Goal: Answer question/provide support

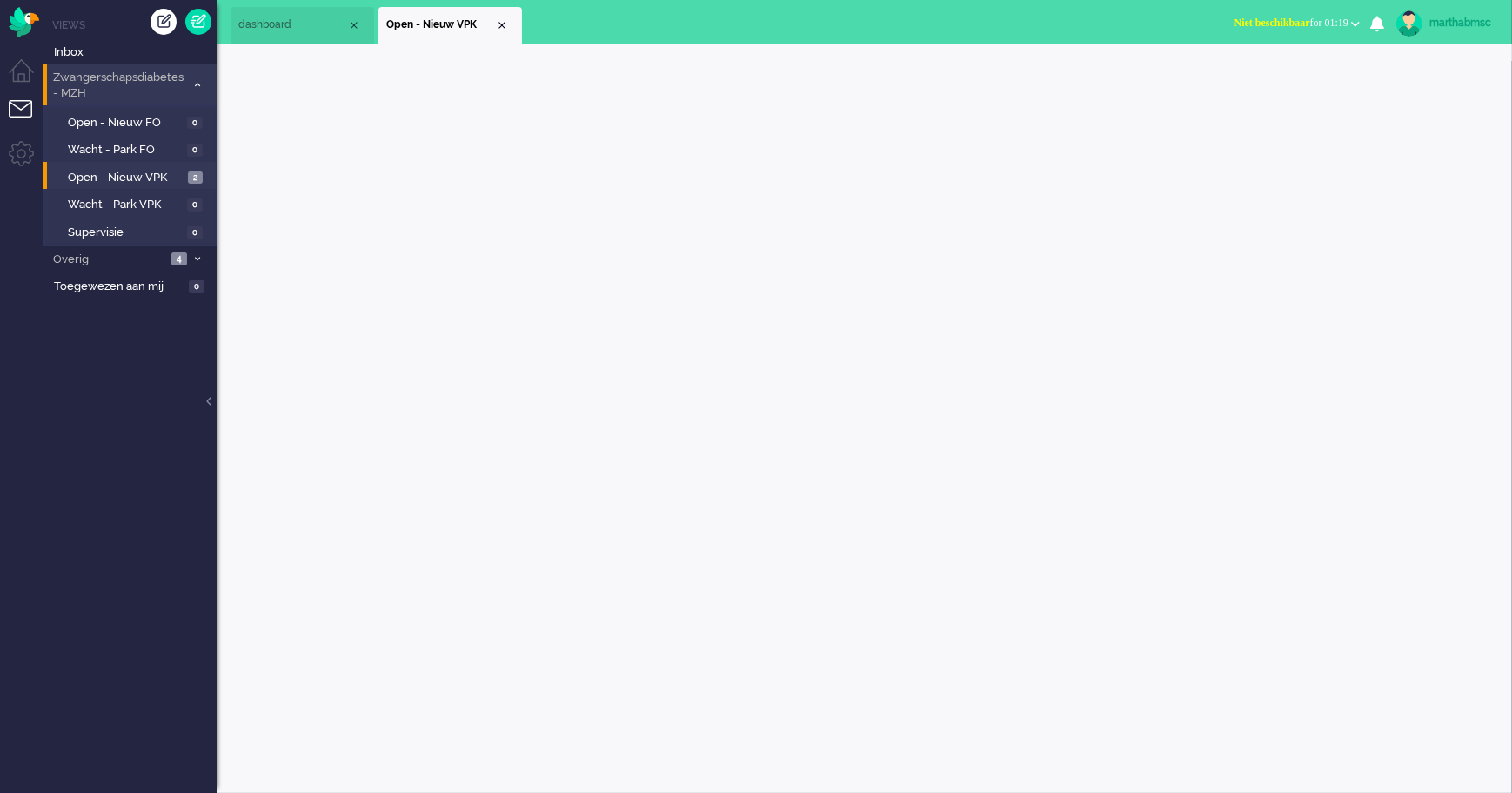
click at [85, 75] on span "Zwangerschapsdiabetes - MZH" at bounding box center [118, 85] width 135 height 32
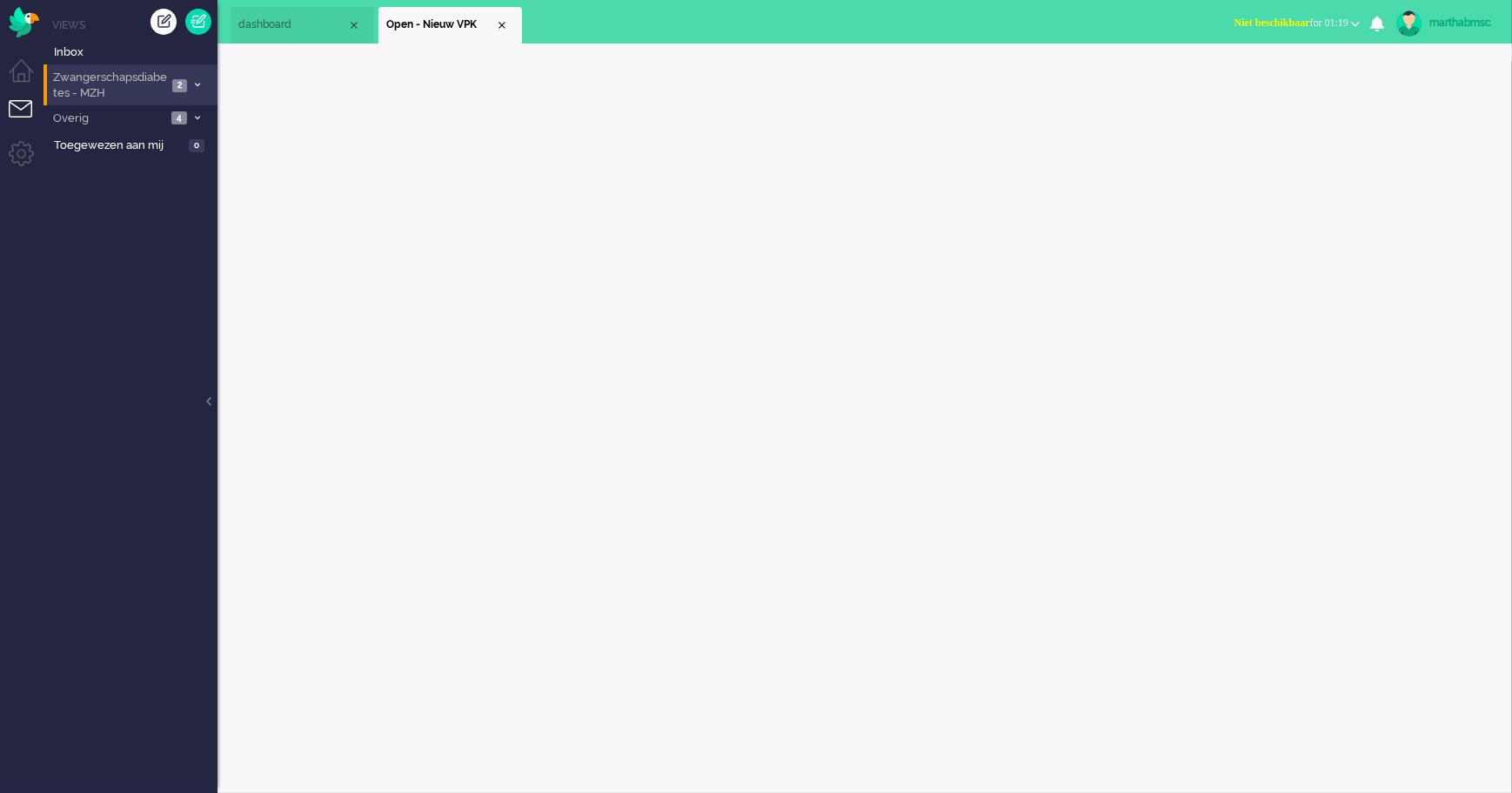
click at [87, 74] on span "Zwangerschapsdiabetes - MZH" at bounding box center [108, 85] width 116 height 32
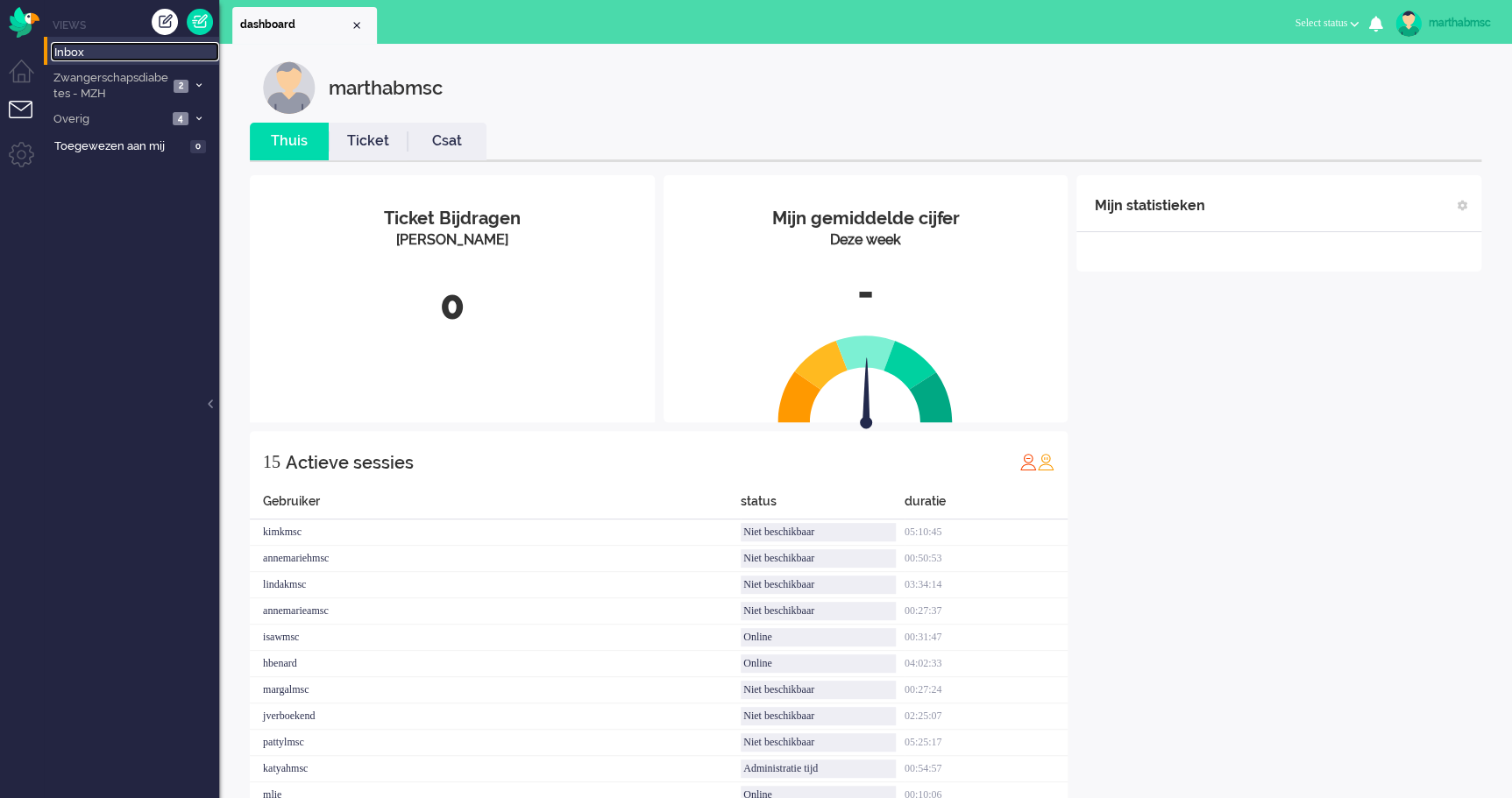
click at [80, 55] on span "Inbox" at bounding box center [137, 53] width 165 height 17
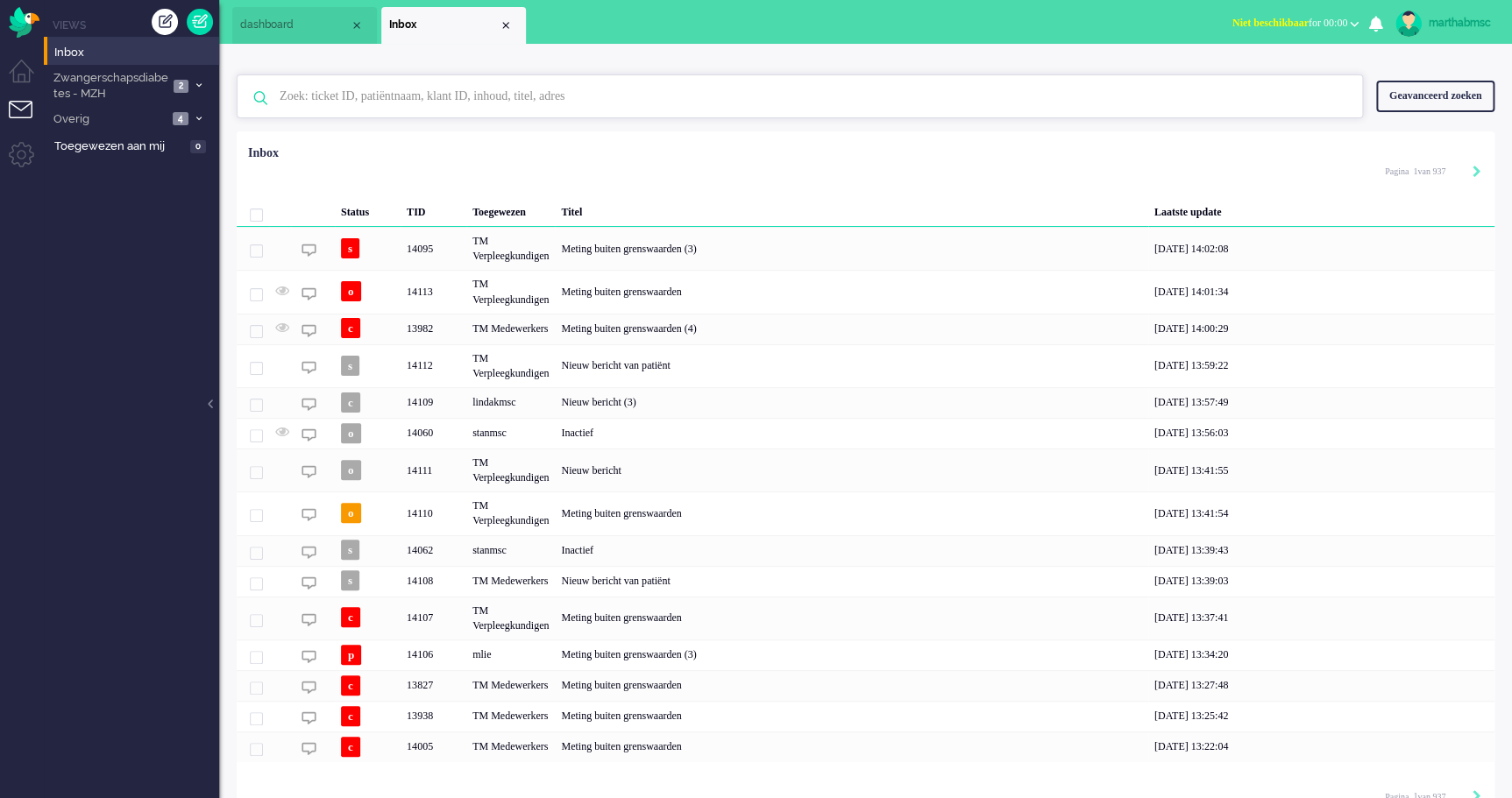
click at [375, 97] on input "text" at bounding box center [802, 96] width 1072 height 42
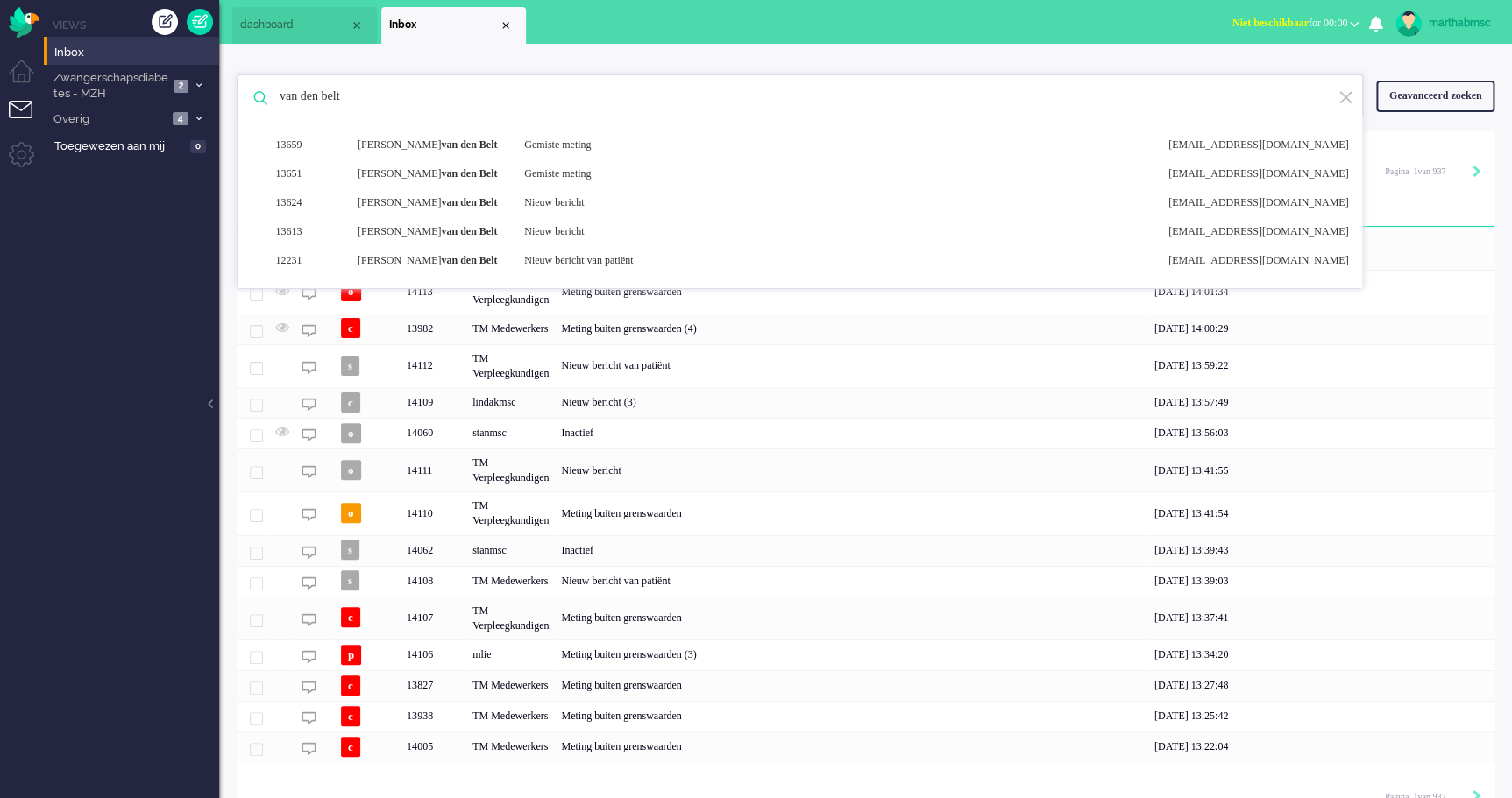
type input "van den belt"
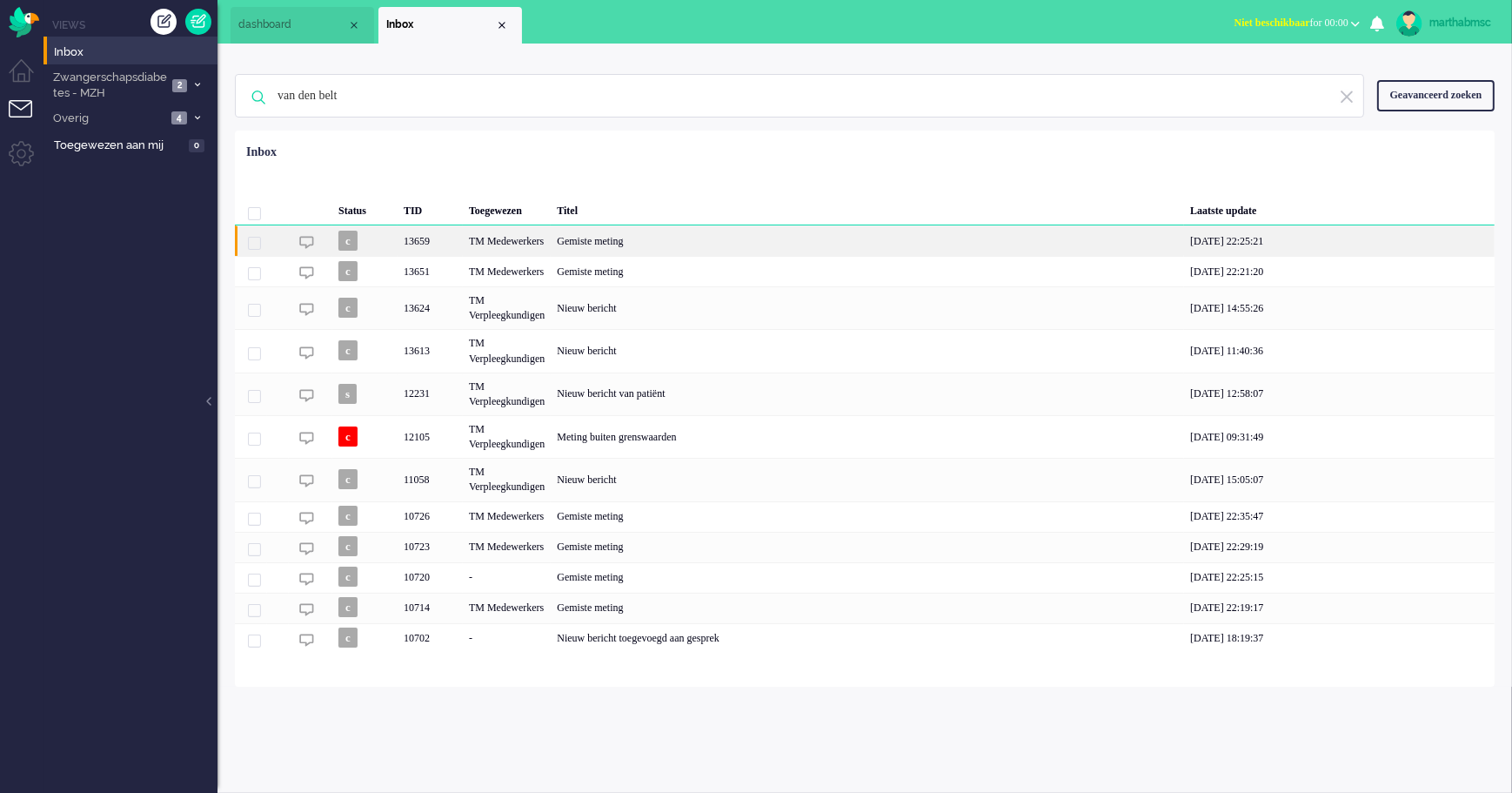
click at [500, 242] on div "TM Medewerkers" at bounding box center [506, 241] width 88 height 30
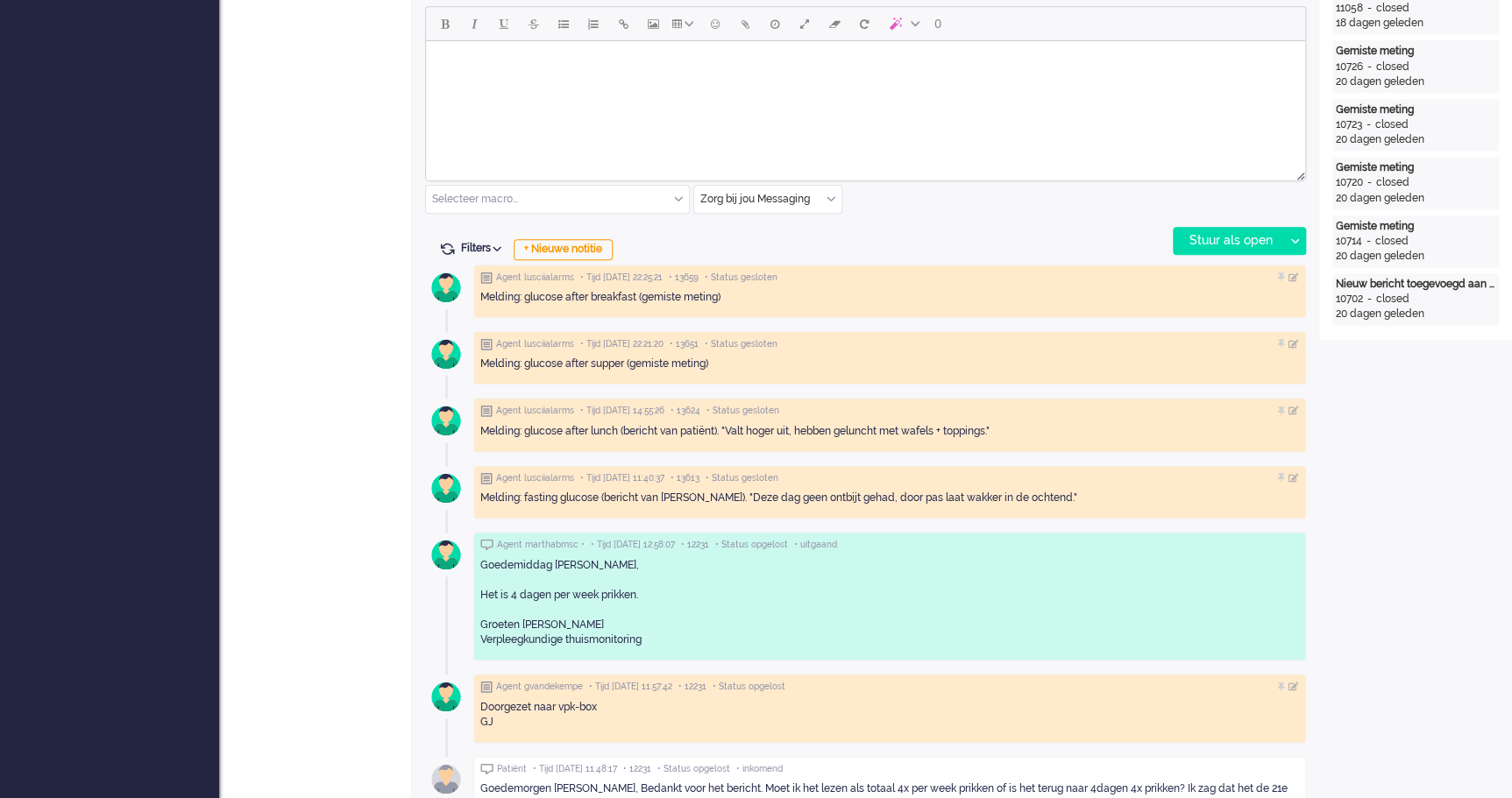
scroll to position [600, 0]
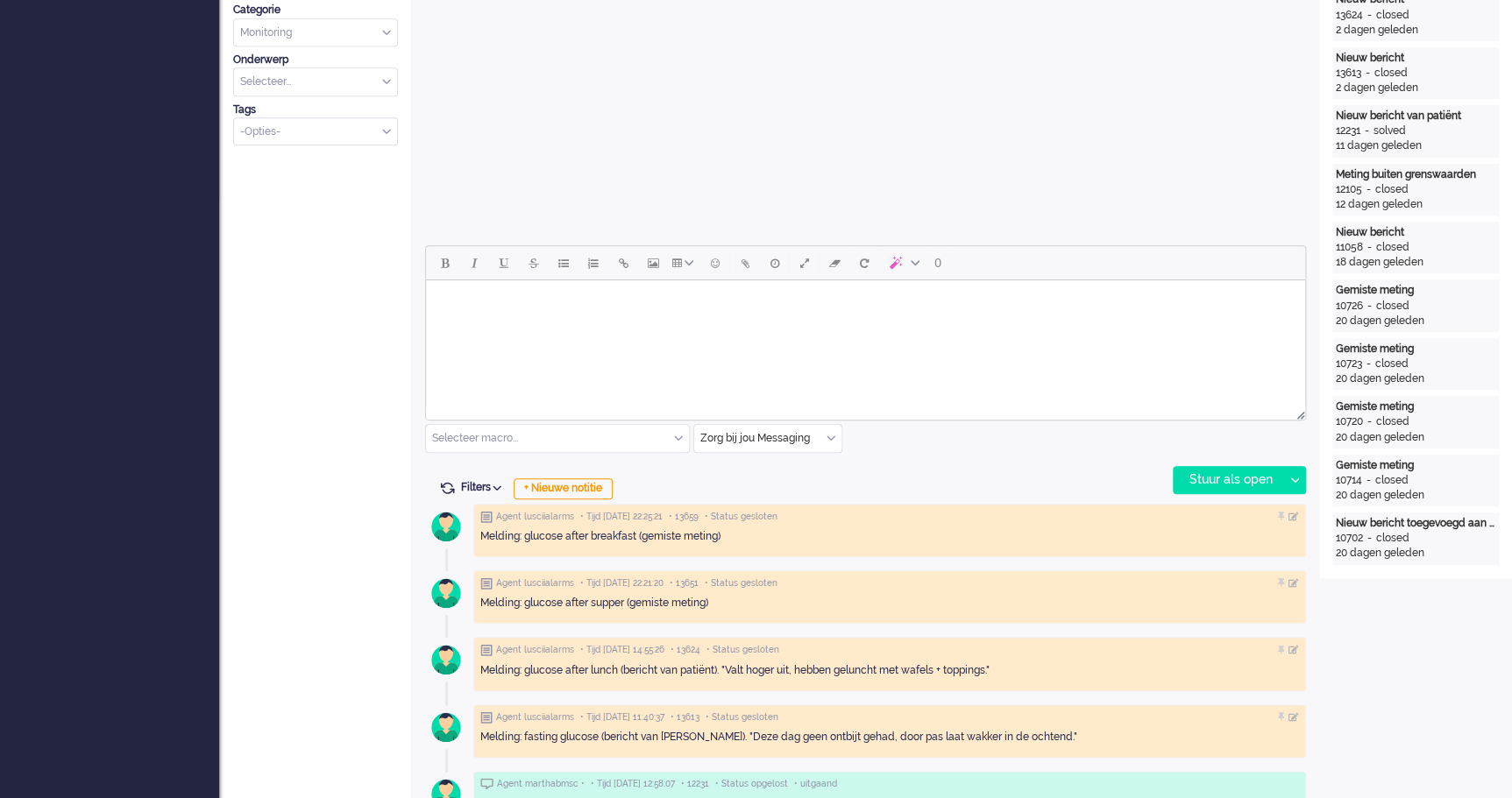
click at [480, 299] on body "Rich Text Area. Press ALT-0 for help." at bounding box center [865, 302] width 865 height 30
click at [519, 302] on body "Goedemiddag" at bounding box center [865, 302] width 865 height 30
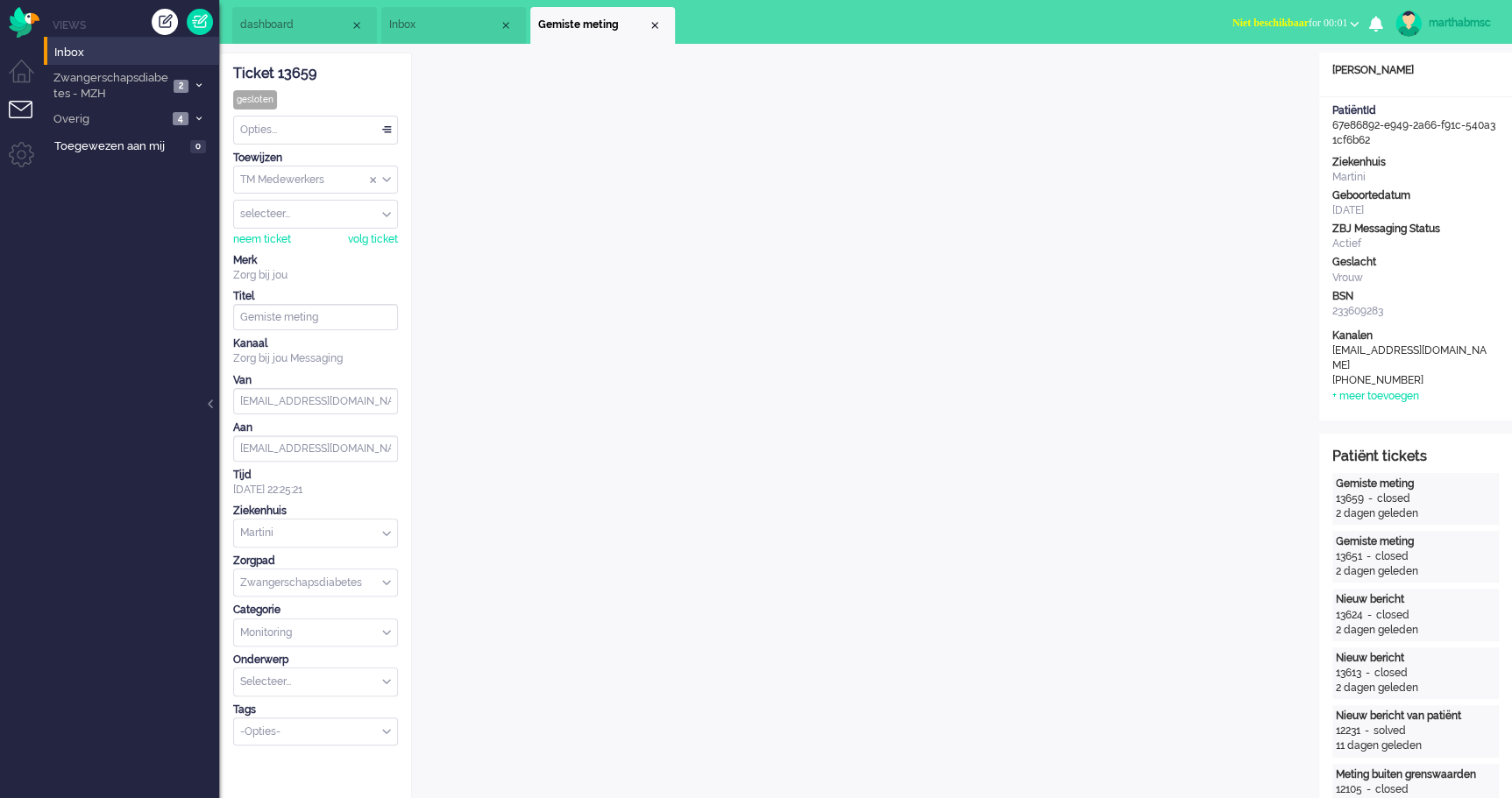
scroll to position [158, 0]
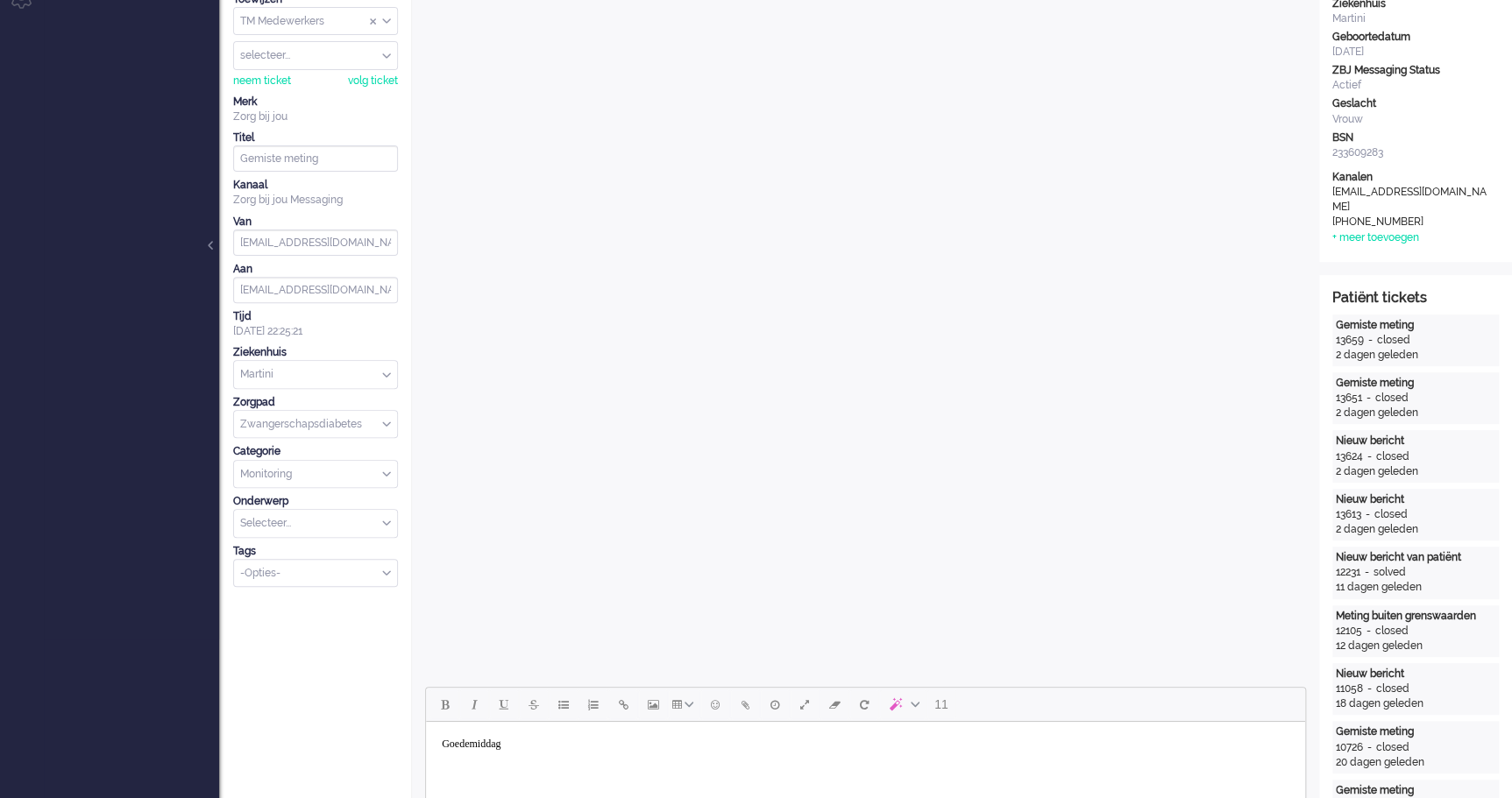
click at [545, 743] on body "Goedemiddag" at bounding box center [865, 743] width 865 height 30
click at [641, 766] on body "Goedemiddag [PERSON_NAME], Het protocol is aangepast naar 2 keerin de week mete…" at bounding box center [865, 757] width 865 height 57
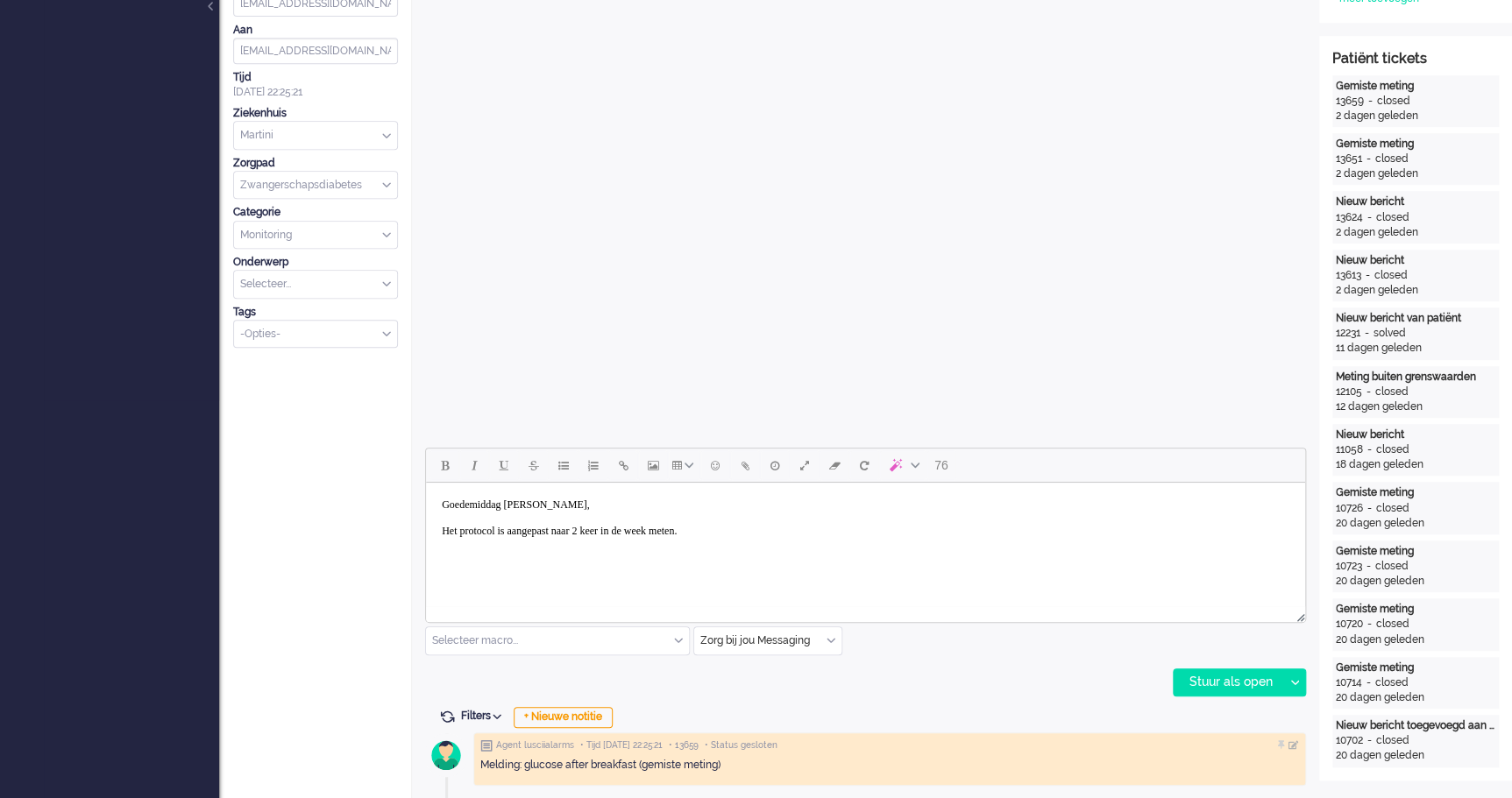
click at [582, 530] on body "Goedemiddag [PERSON_NAME], Het protocol is aangepast naar 2 keer in de week met…" at bounding box center [865, 518] width 865 height 57
click at [914, 527] on body "Goedemiddag [PERSON_NAME], Het protocol is aangepast van 4 keer in de week mete…" at bounding box center [865, 518] width 865 height 57
click at [1290, 680] on icon at bounding box center [1295, 683] width 9 height 5
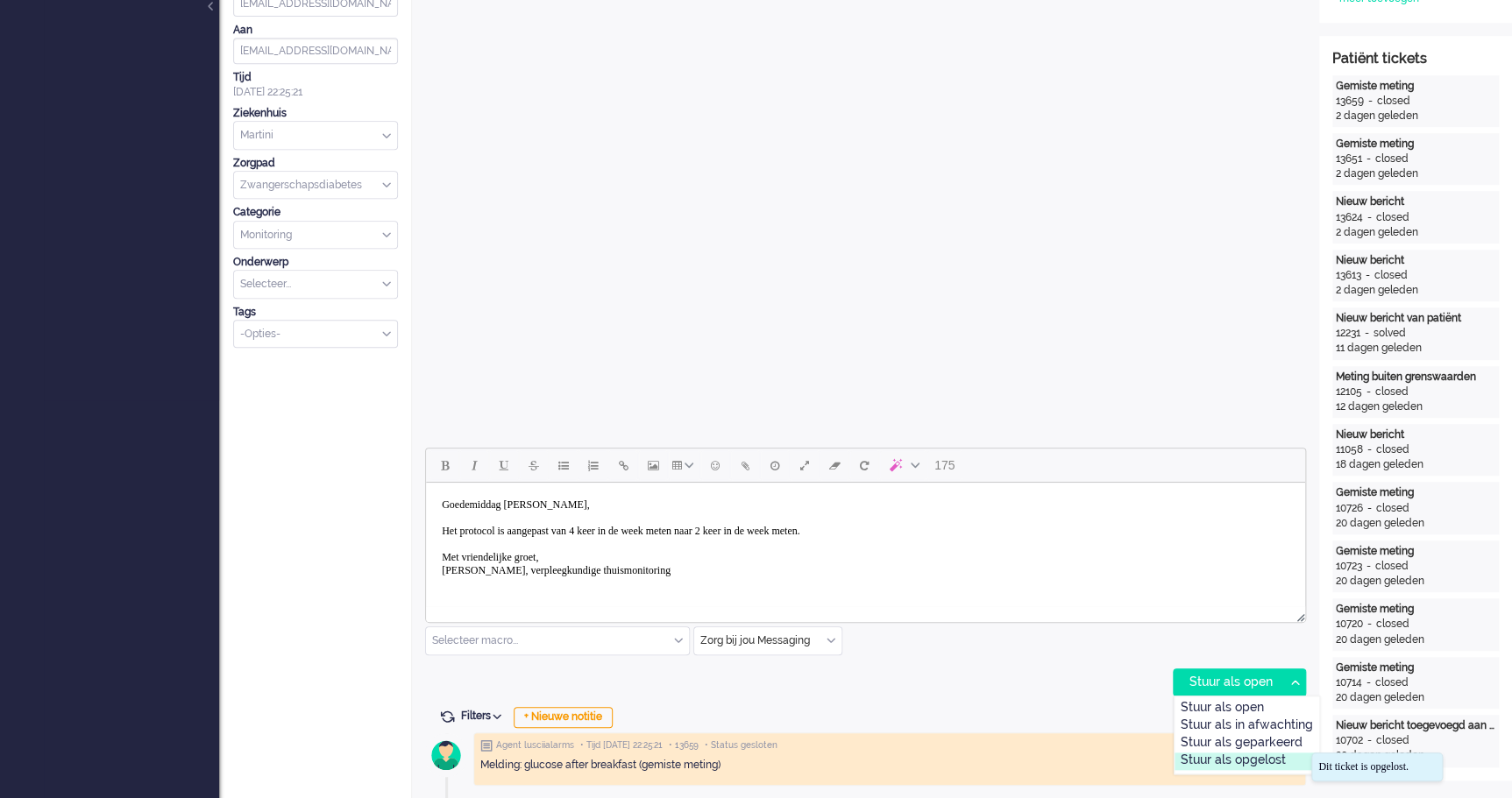
click at [1266, 760] on div "Stuur als opgelost" at bounding box center [1246, 761] width 145 height 18
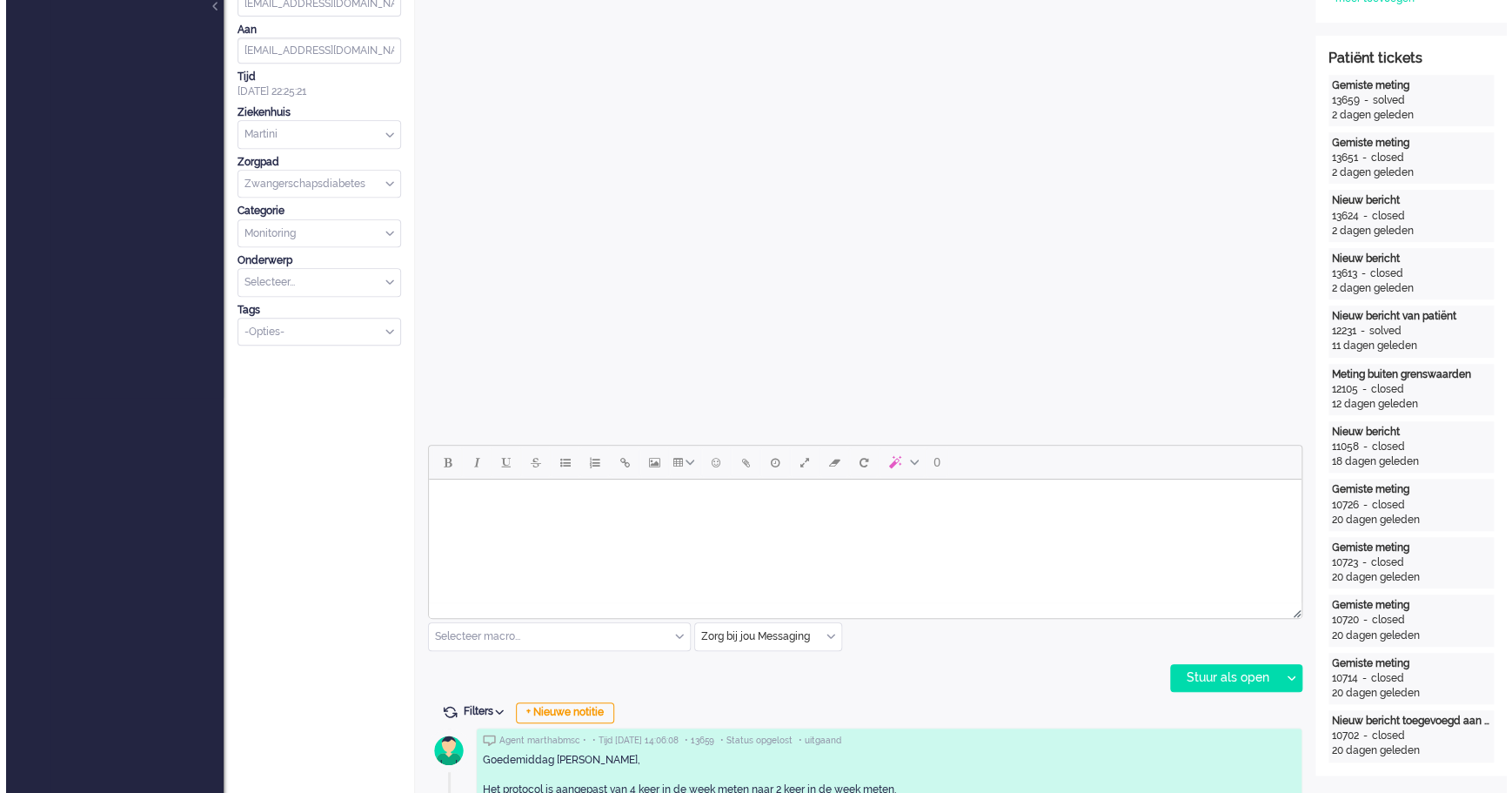
scroll to position [0, 0]
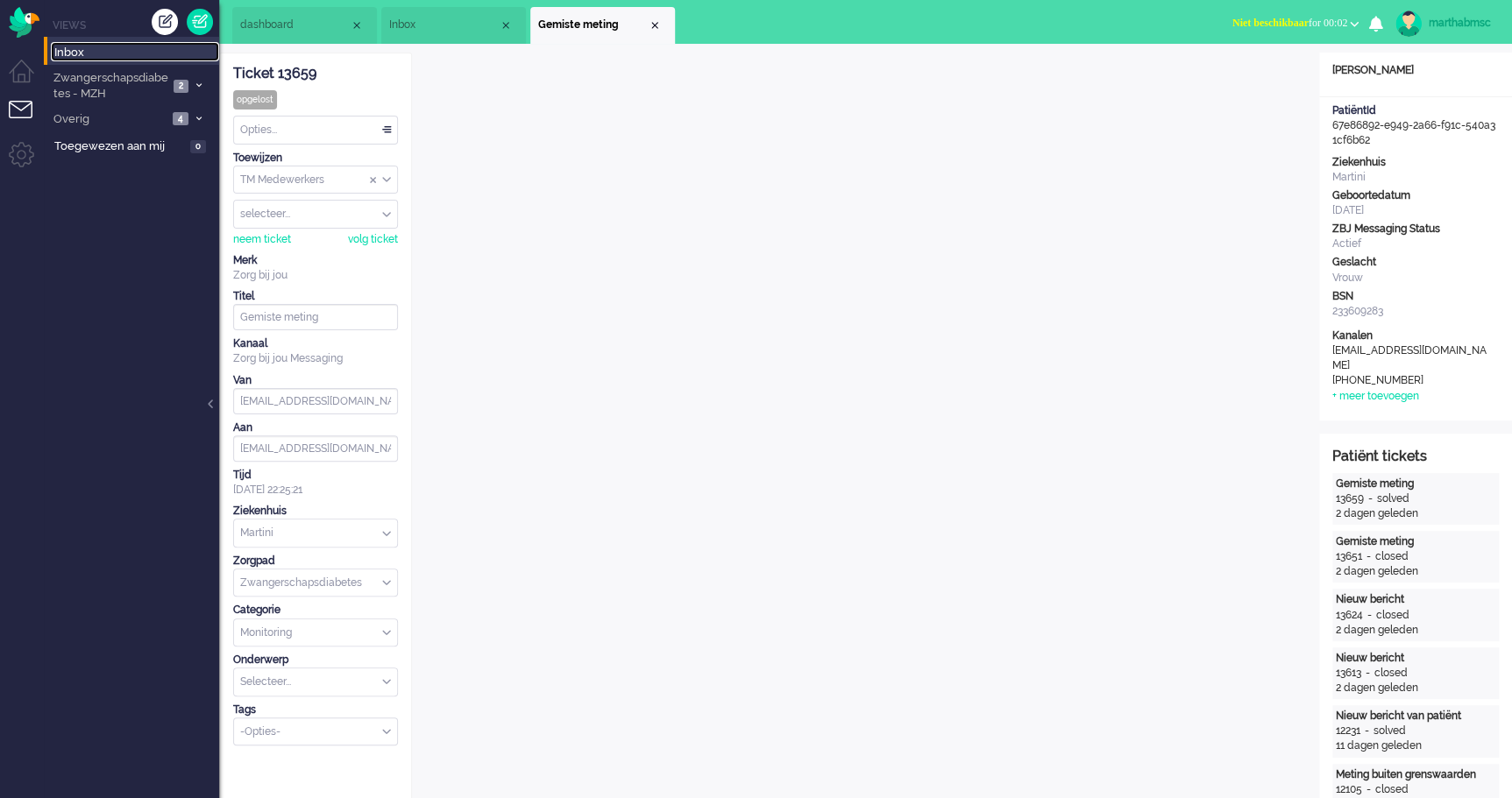
click at [69, 51] on span "Inbox" at bounding box center [137, 53] width 165 height 17
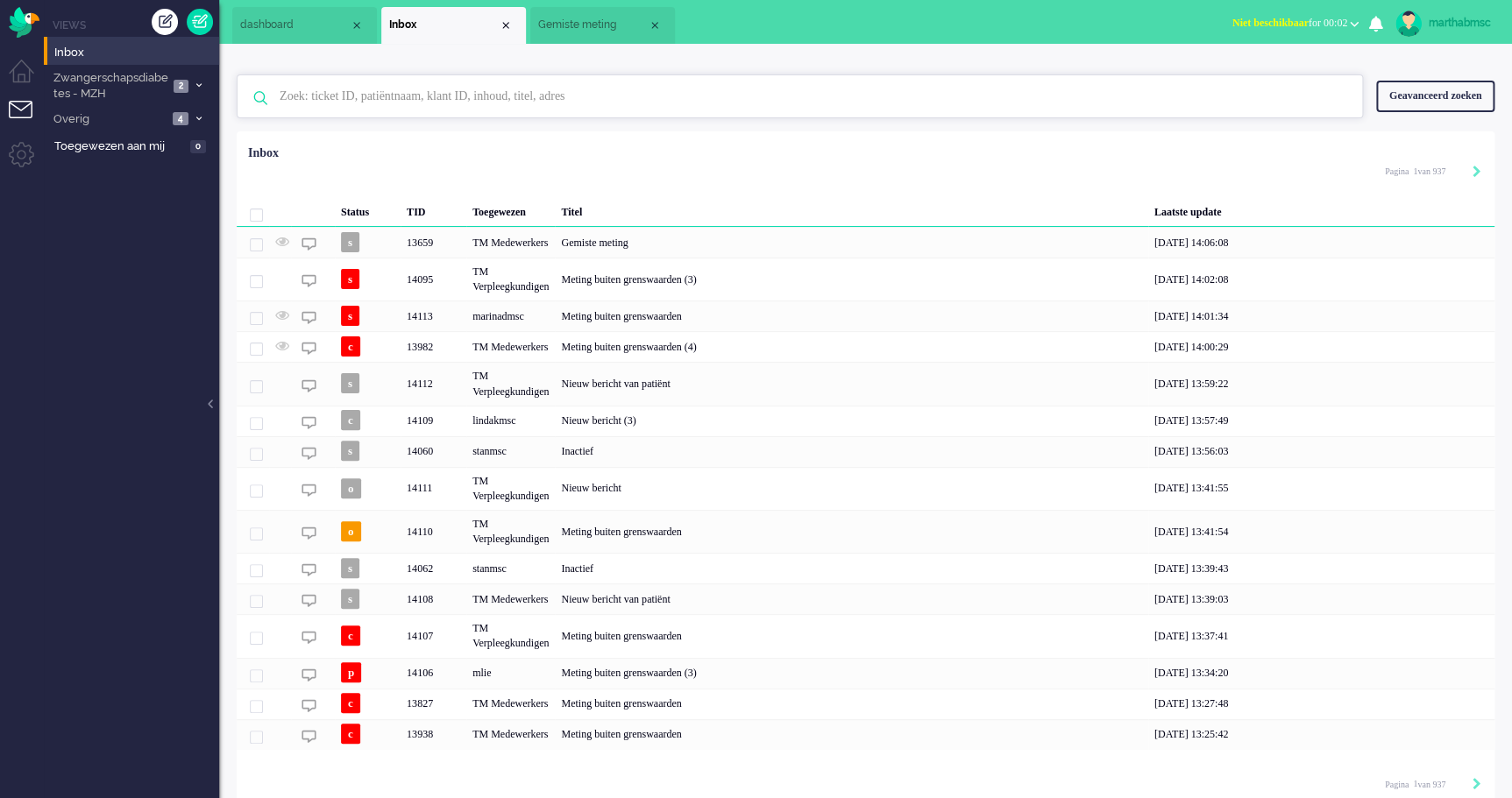
click at [328, 95] on input "text" at bounding box center [802, 96] width 1072 height 42
type input "c"
type input "drenth"
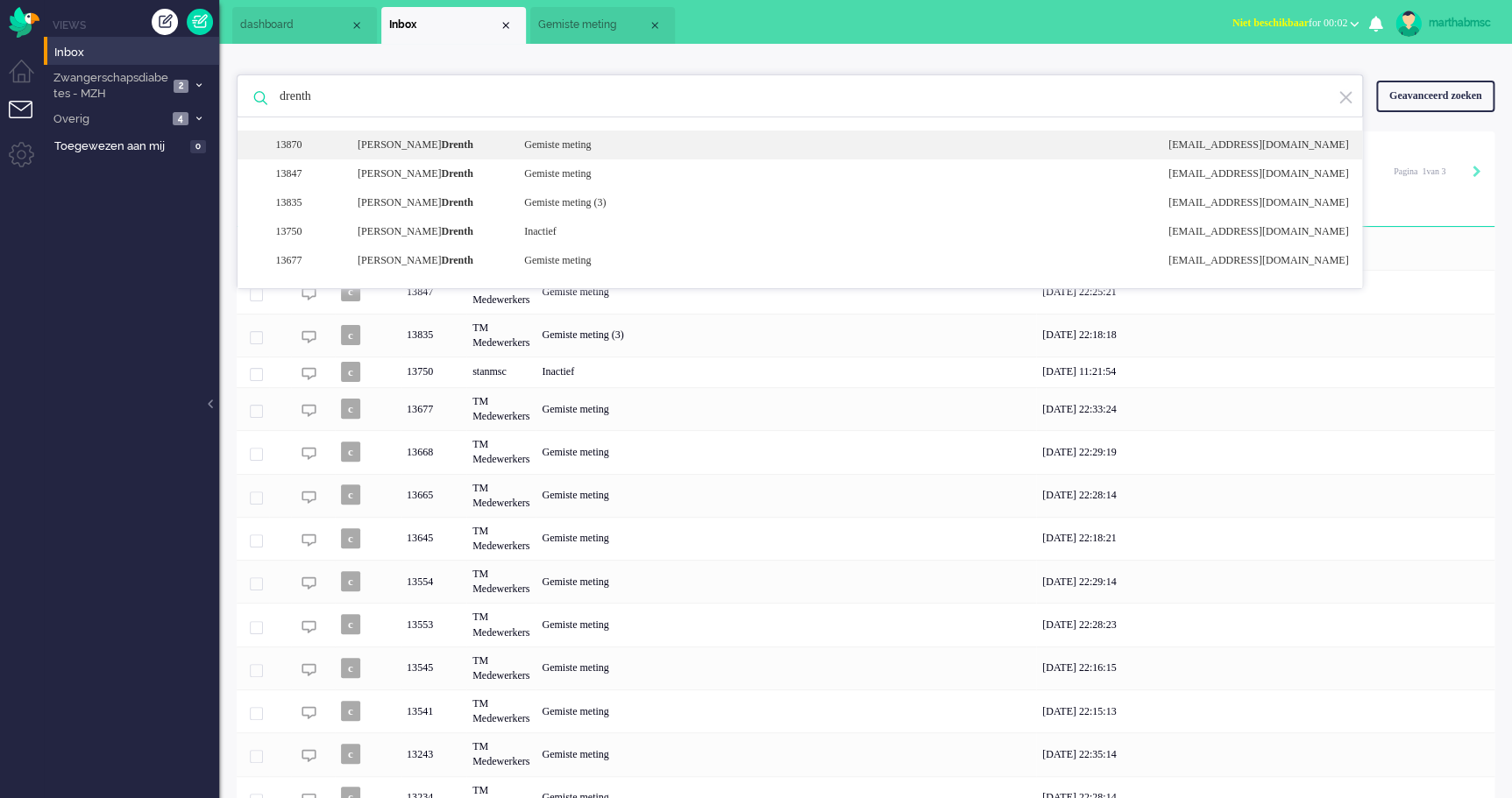
click at [441, 144] on b "Drenth" at bounding box center [456, 145] width 31 height 13
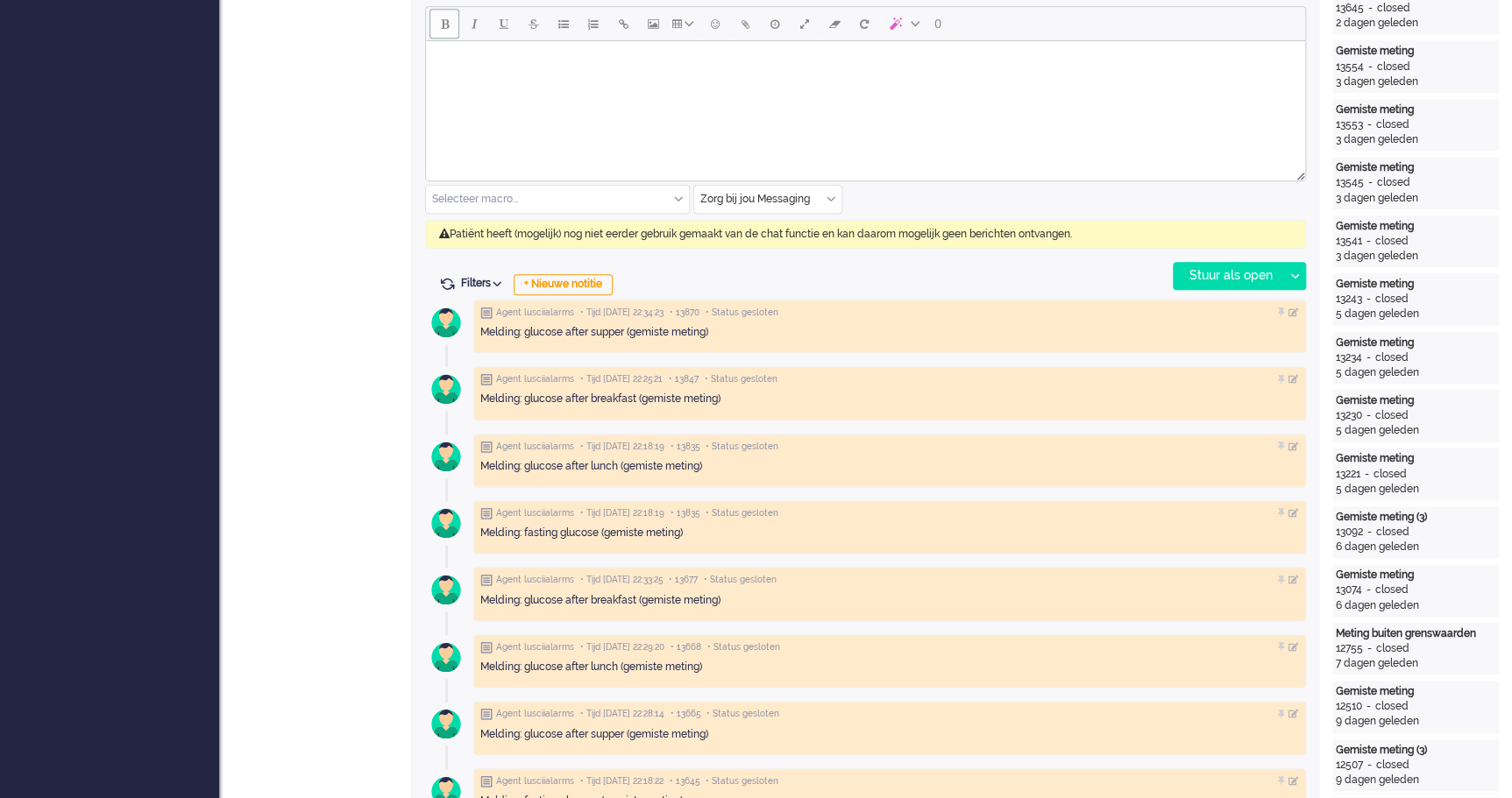
scroll to position [600, 0]
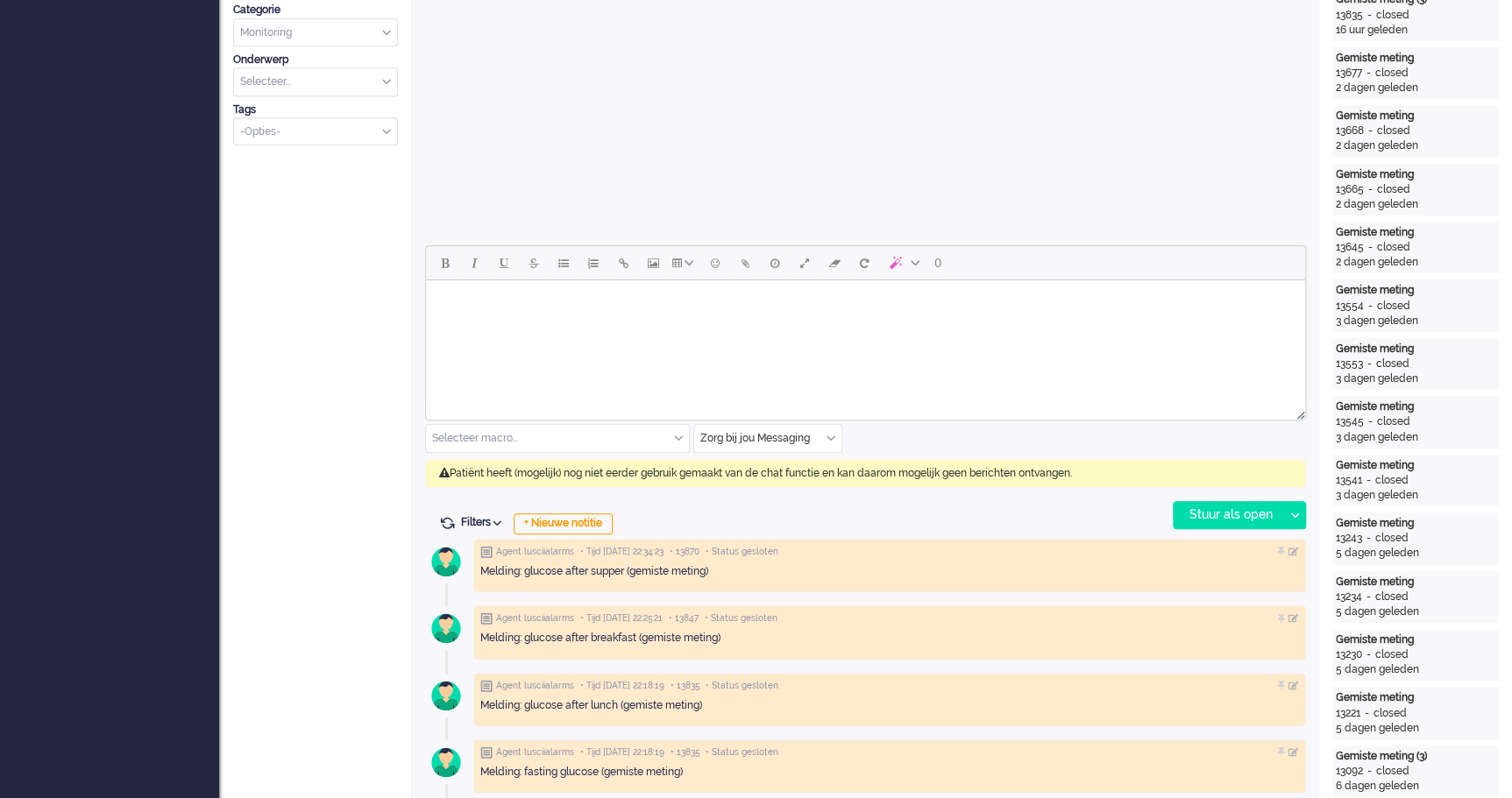
click at [482, 318] on html at bounding box center [865, 303] width 879 height 45
click at [540, 302] on body "Goedemiddag" at bounding box center [865, 302] width 865 height 30
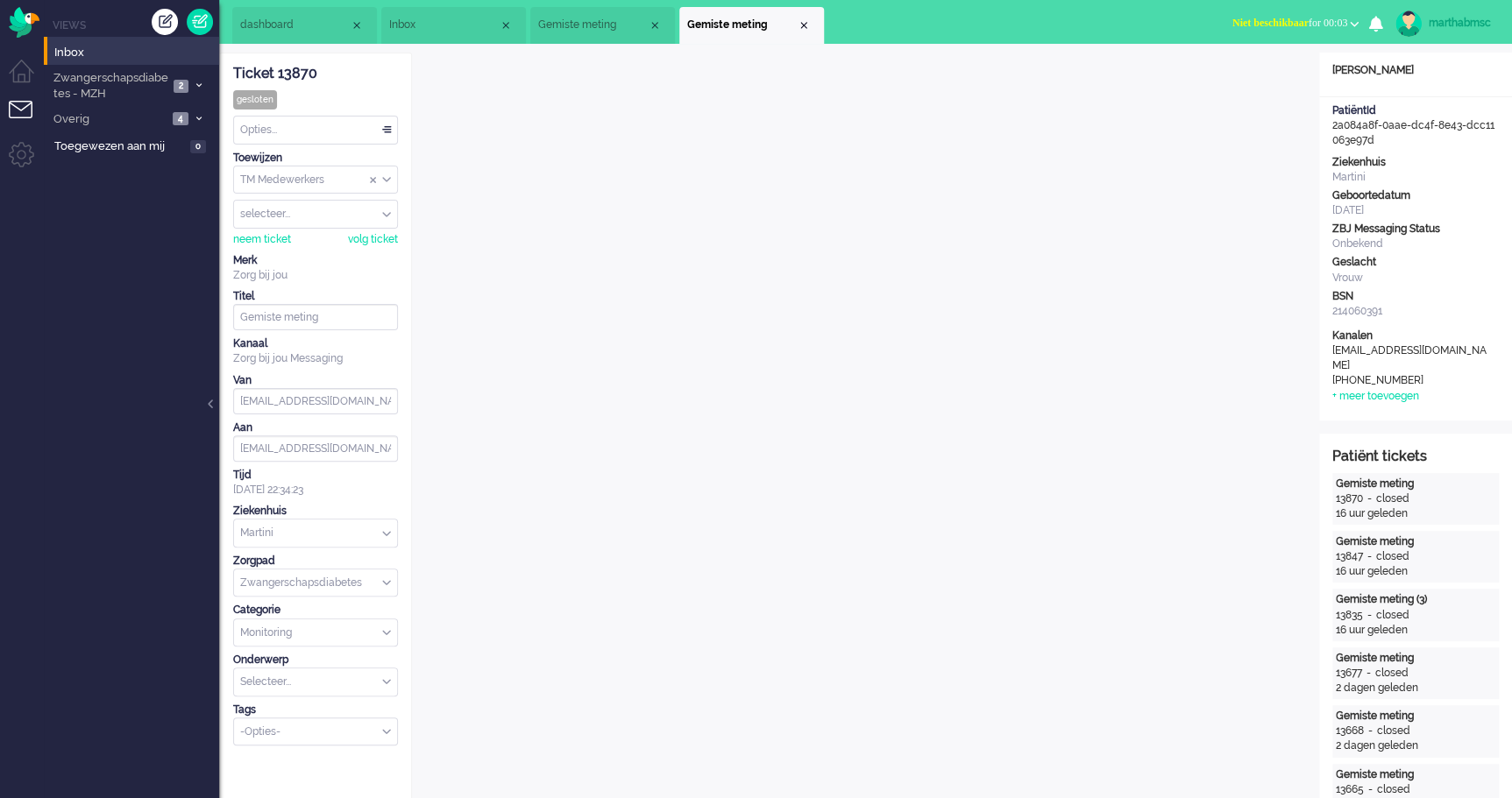
scroll to position [318, 0]
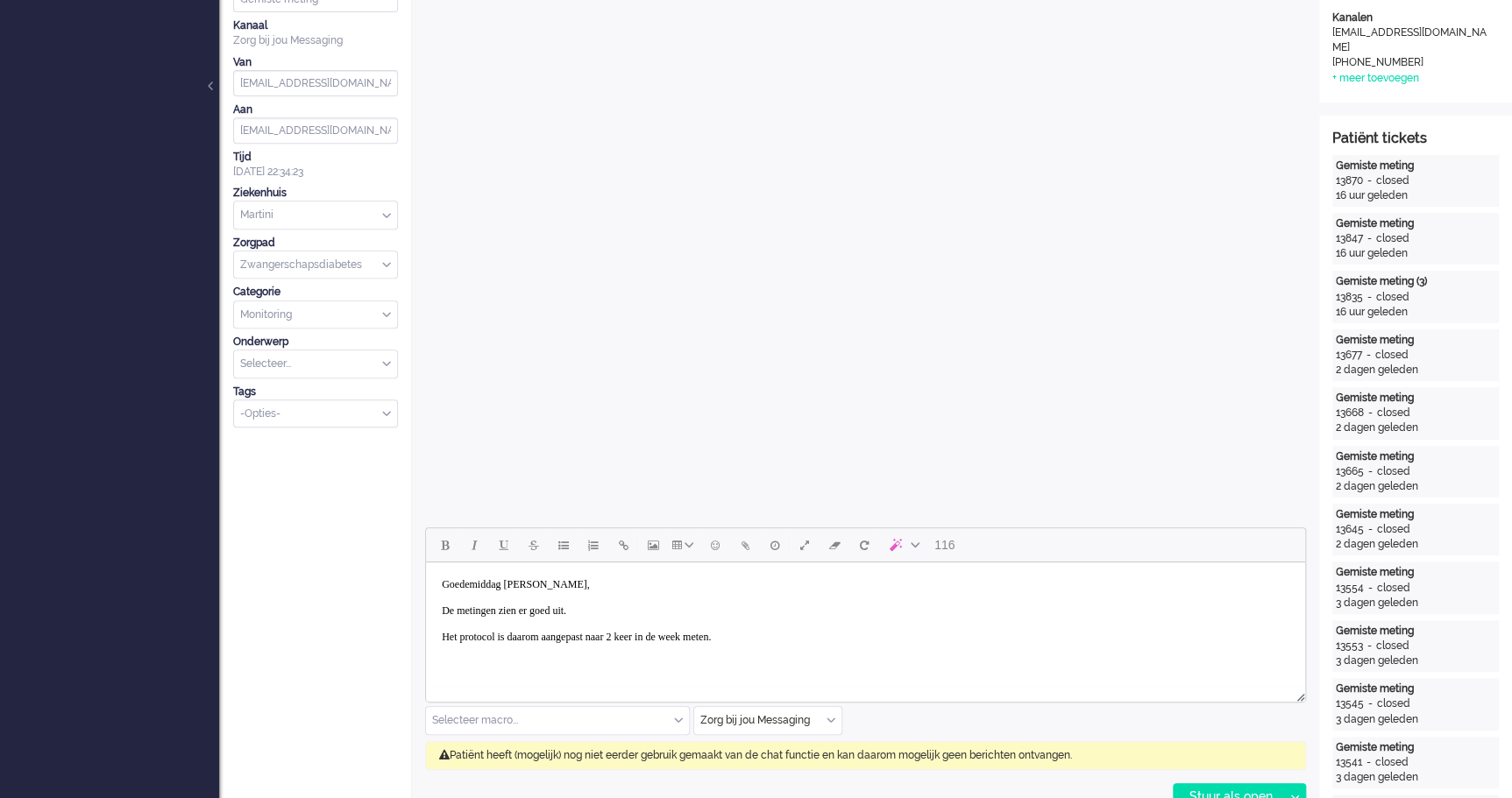
click at [801, 634] on body "Goedemiddag [PERSON_NAME], De metingen zien er goed uit. Het protocol is daarom…" at bounding box center [865, 610] width 865 height 83
drag, startPoint x: 228, startPoint y: 115, endPoint x: 636, endPoint y: 698, distance: 711.6
click at [636, 698] on div at bounding box center [865, 693] width 879 height 16
click at [666, 673] on body "Goedemiddag [PERSON_NAME], De metingen zien er goed uit. Het protocol is daarom…" at bounding box center [865, 630] width 865 height 122
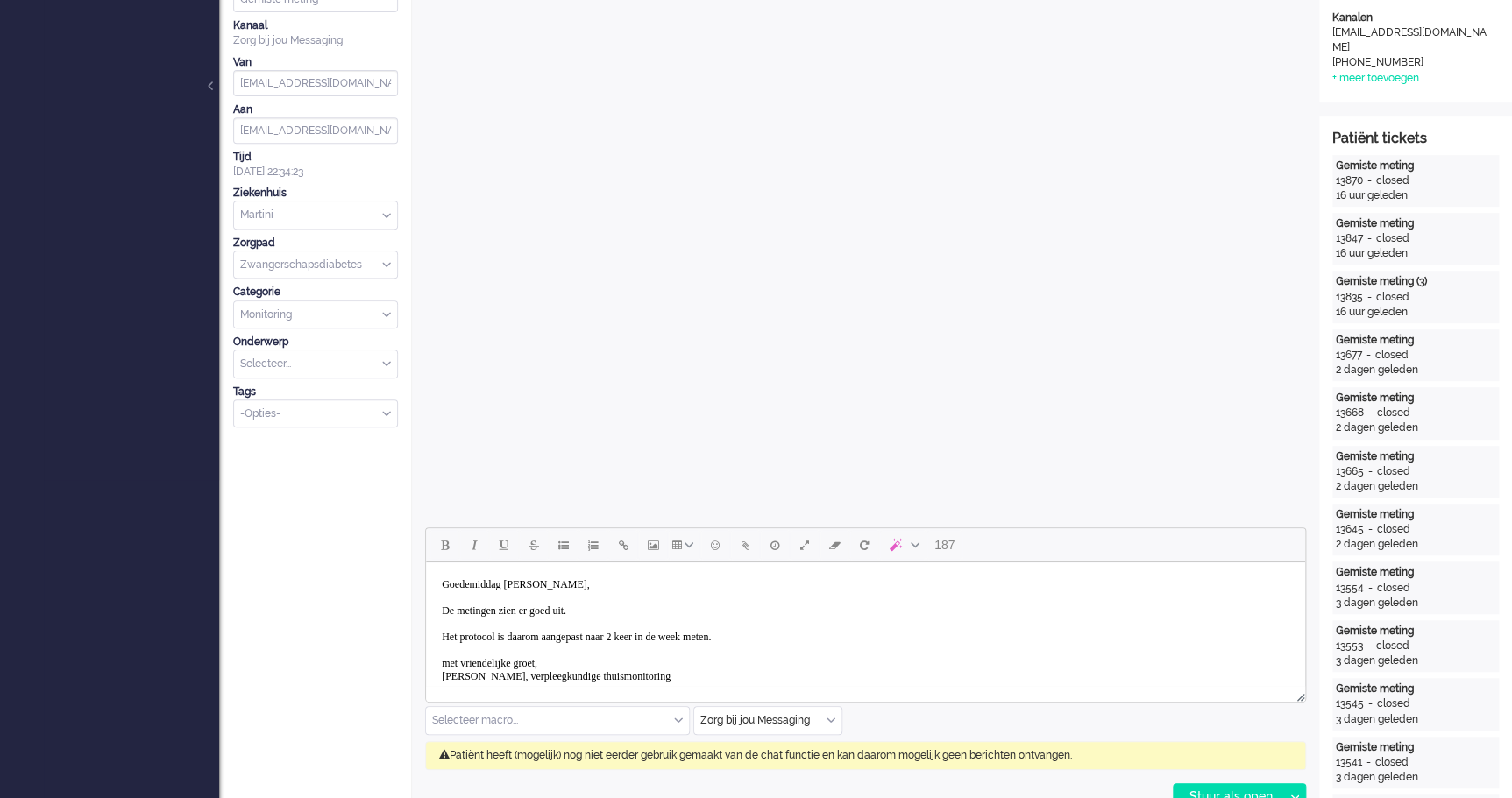
click at [452, 660] on body "Goedemiddag [PERSON_NAME], De metingen zien er goed uit. Het protocol is daarom…" at bounding box center [865, 630] width 865 height 122
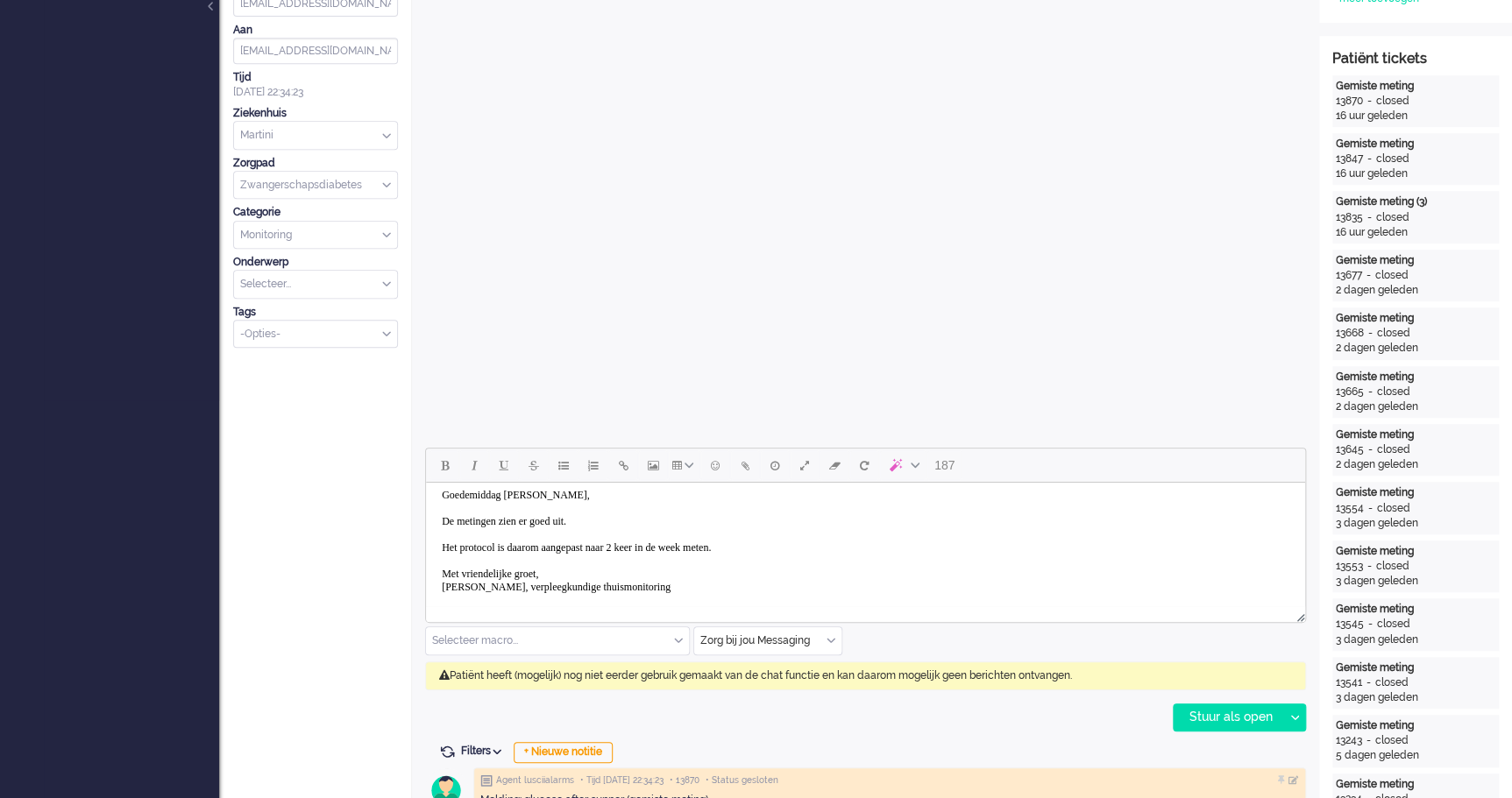
scroll to position [477, 0]
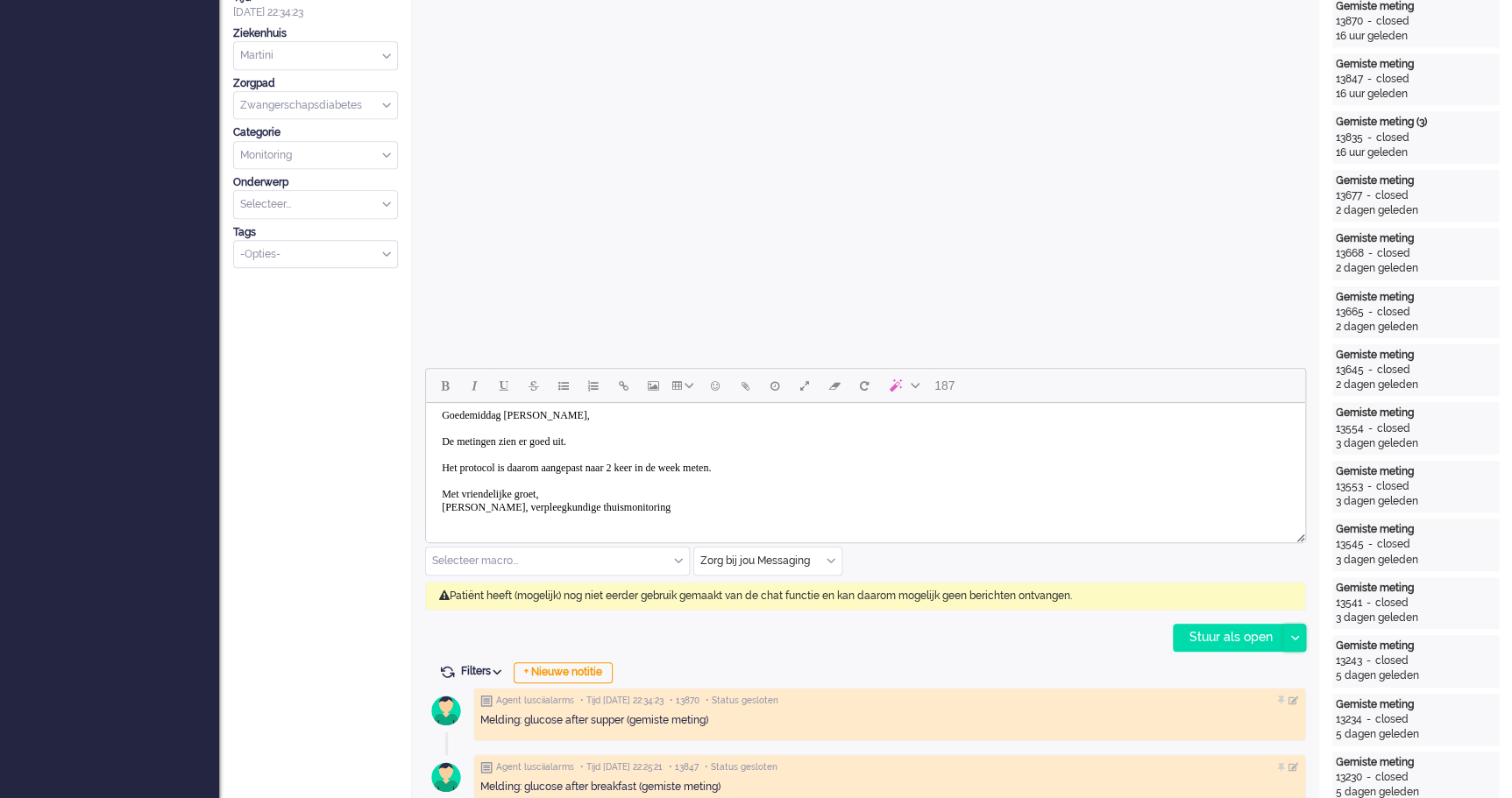
click at [1296, 633] on div at bounding box center [1294, 637] width 22 height 26
click at [1241, 715] on div "Stuur als opgelost" at bounding box center [1246, 717] width 145 height 18
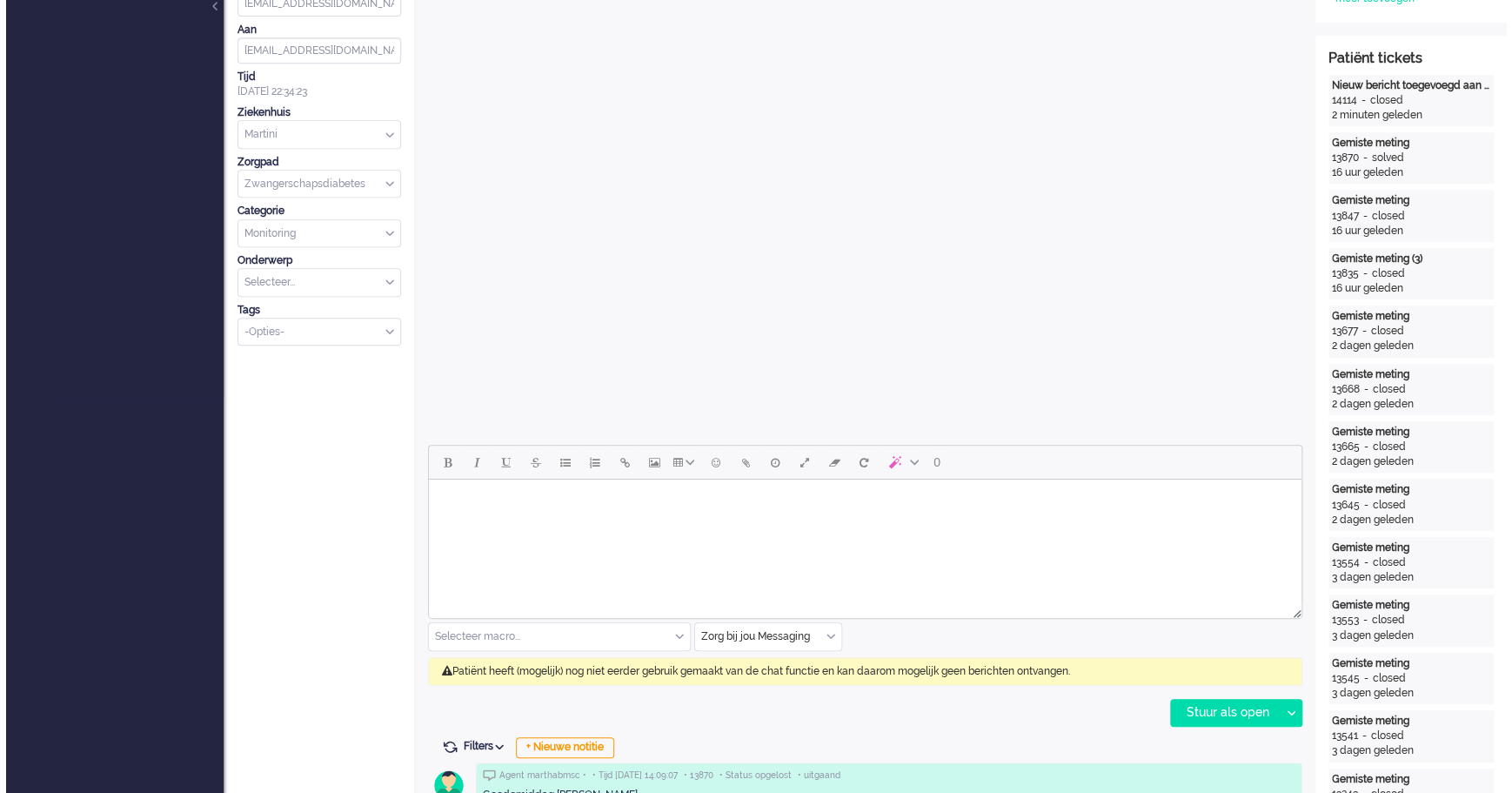
scroll to position [0, 0]
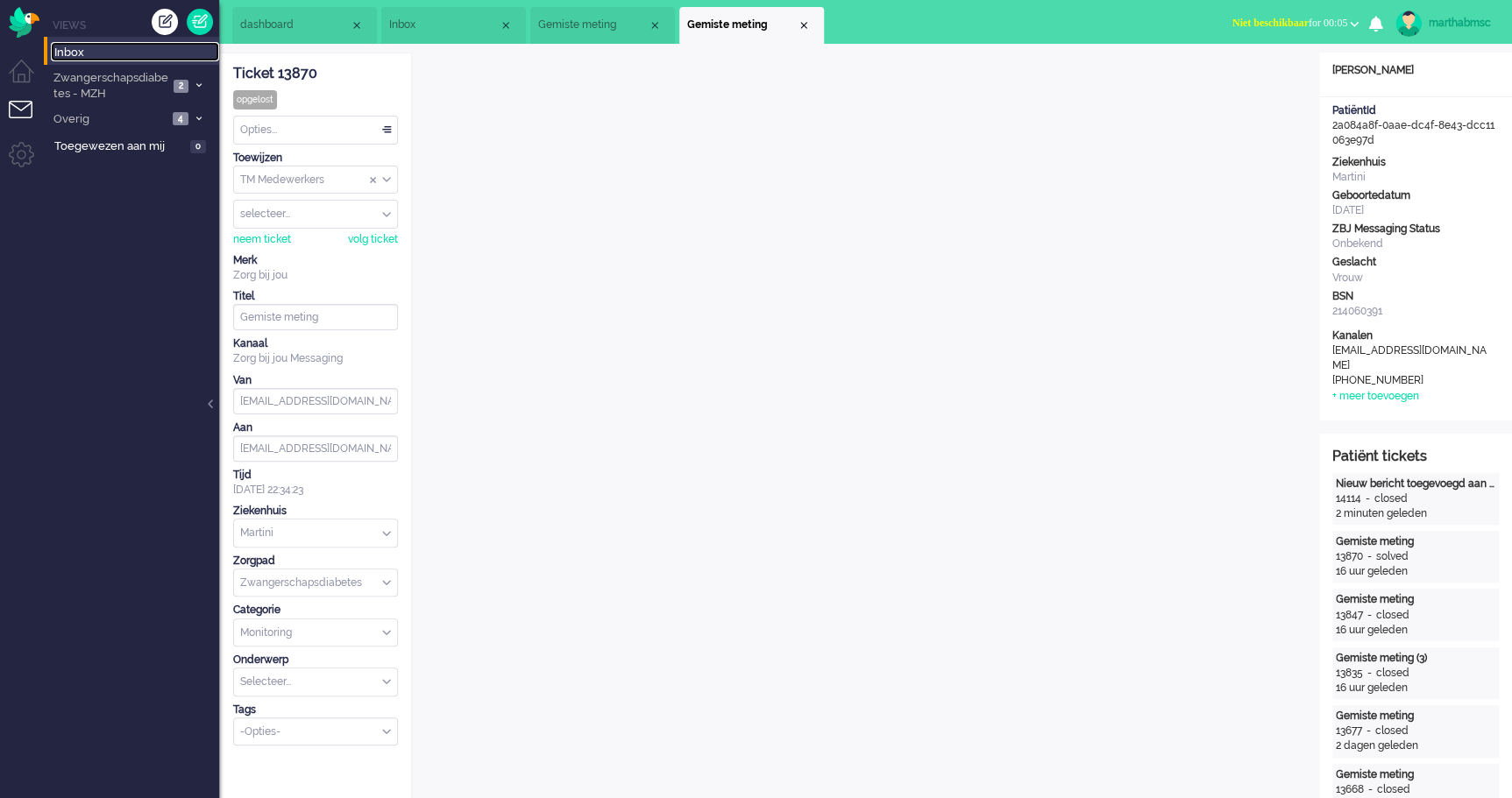
click at [101, 52] on span "Inbox" at bounding box center [137, 53] width 165 height 17
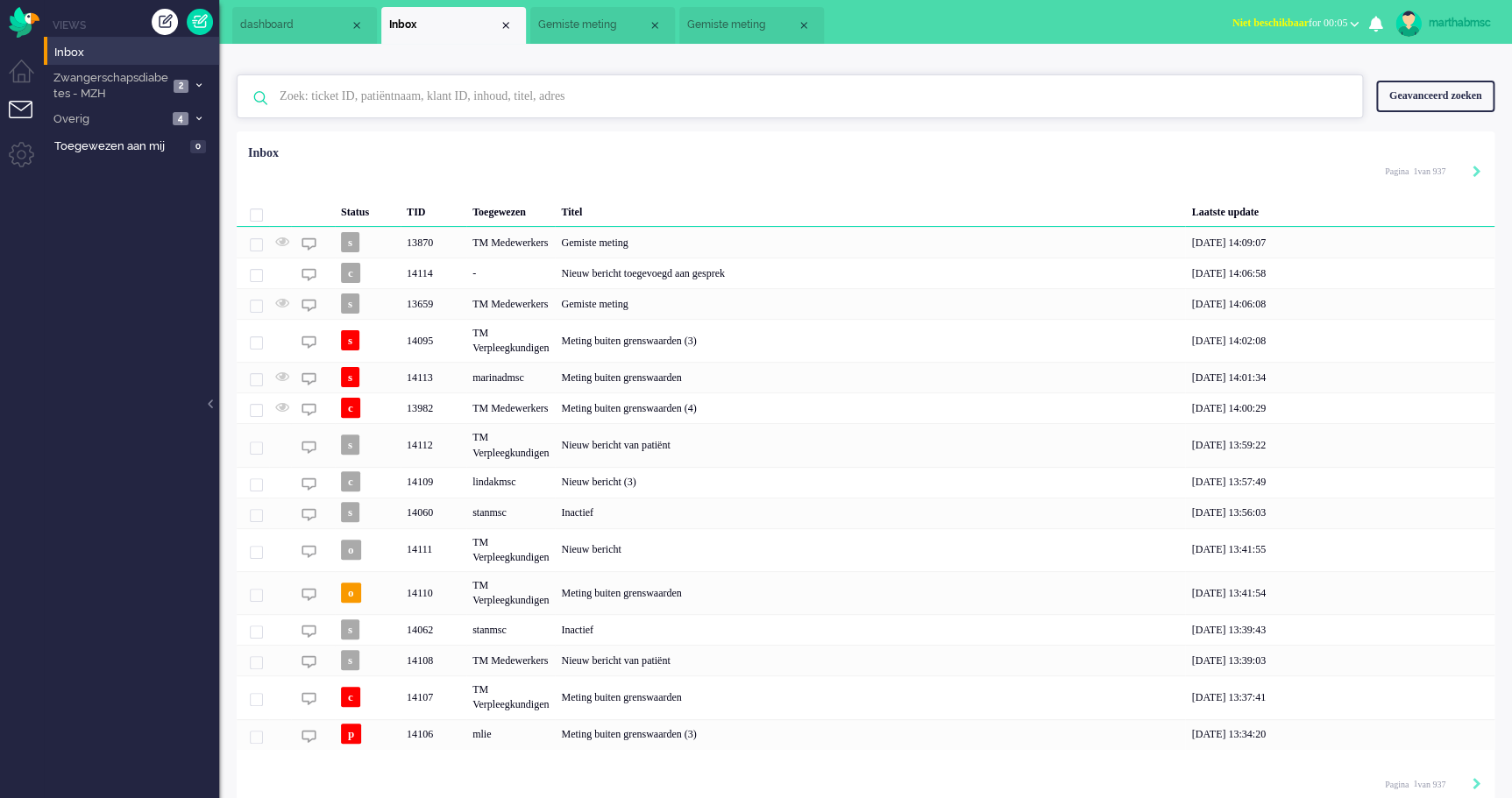
click at [362, 92] on input "text" at bounding box center [802, 96] width 1072 height 42
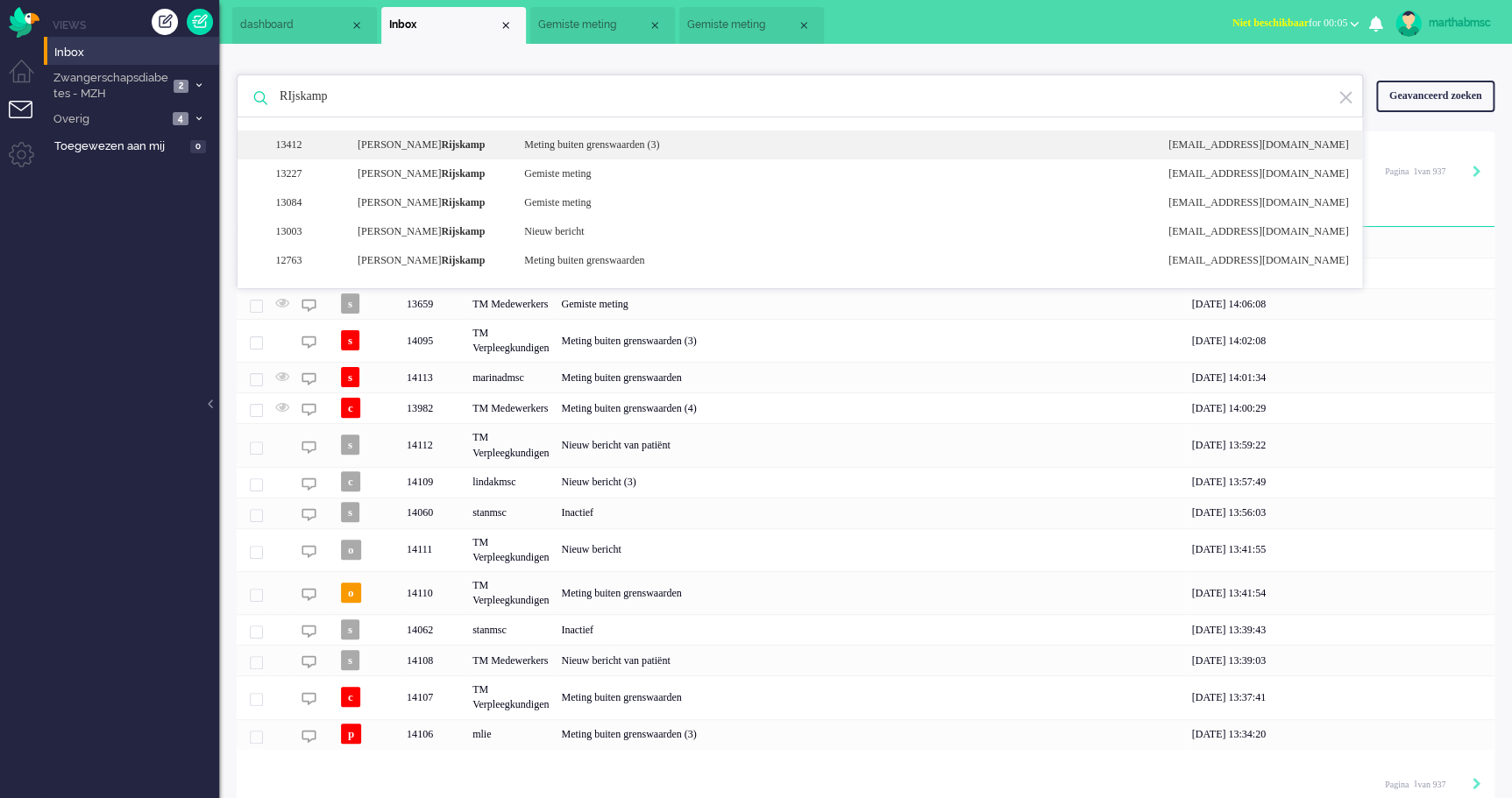
type input "RIjskamp"
click at [469, 148] on div "[PERSON_NAME]" at bounding box center [427, 145] width 166 height 15
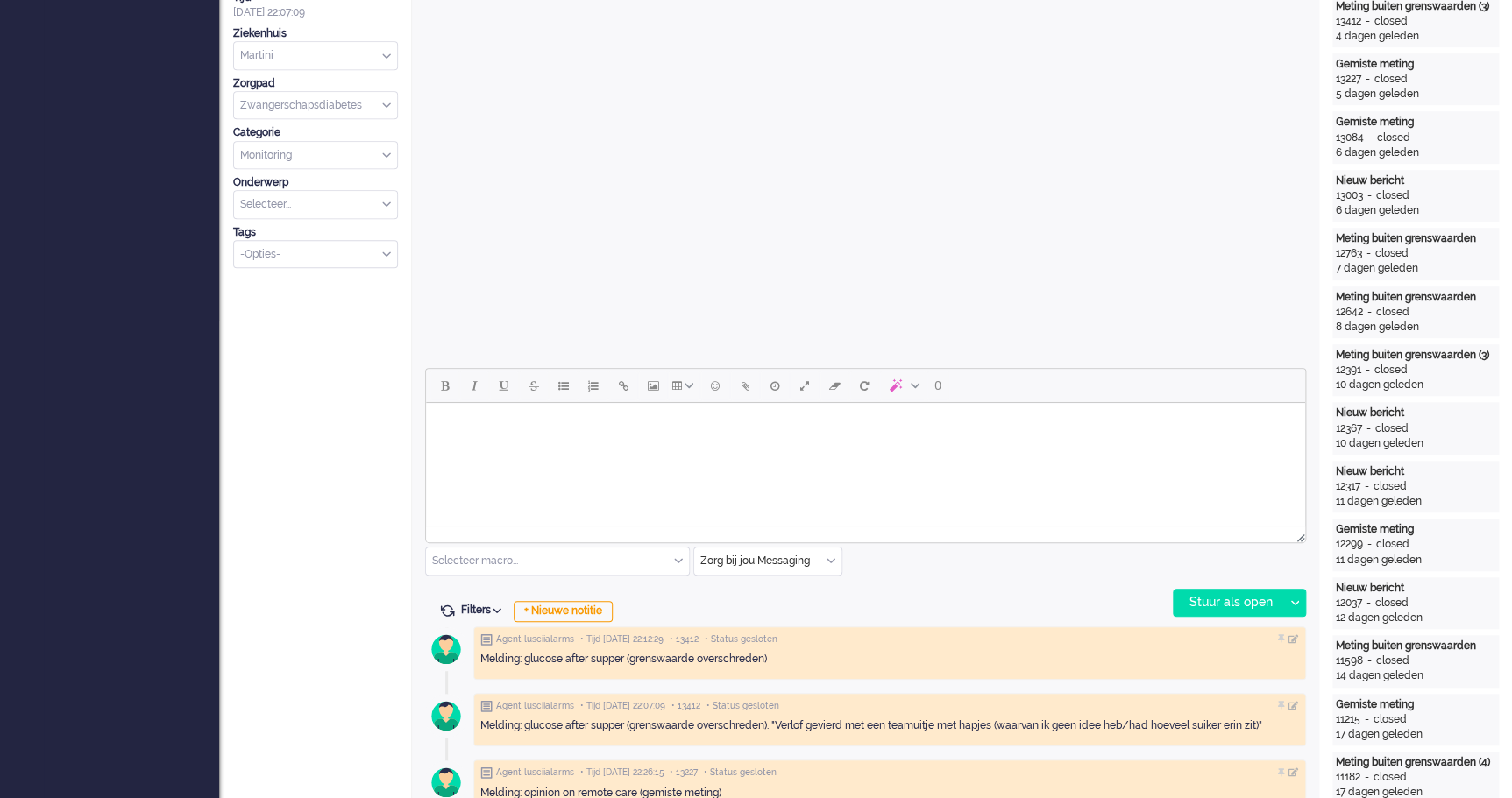
scroll to position [717, 0]
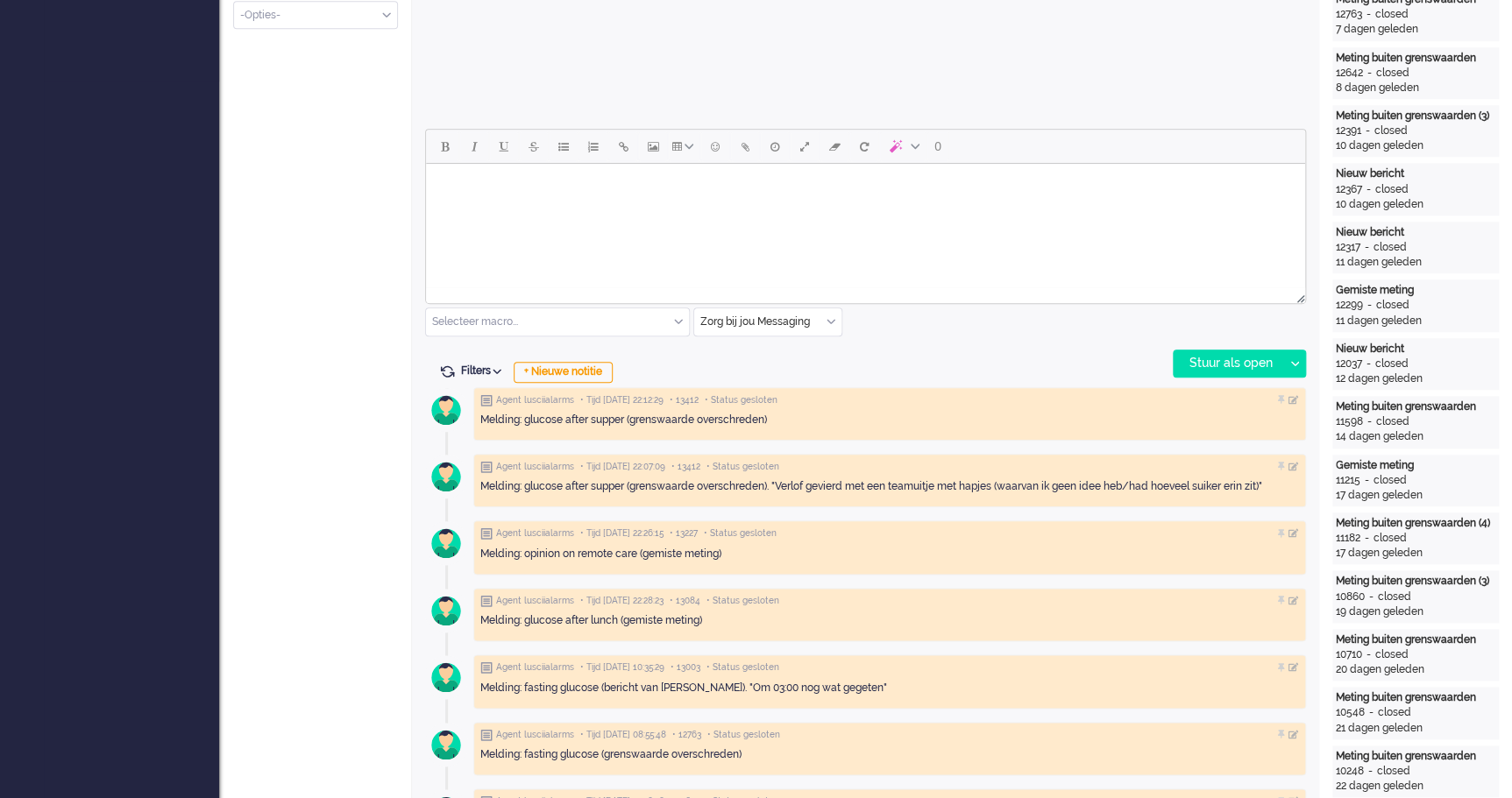
click at [545, 202] on html at bounding box center [865, 186] width 879 height 45
click at [524, 185] on body "Goedemiddag [PERSON_NAME]," at bounding box center [865, 186] width 865 height 30
click at [606, 192] on body "Goedemiddag [PERSON_NAME]," at bounding box center [865, 186] width 865 height 30
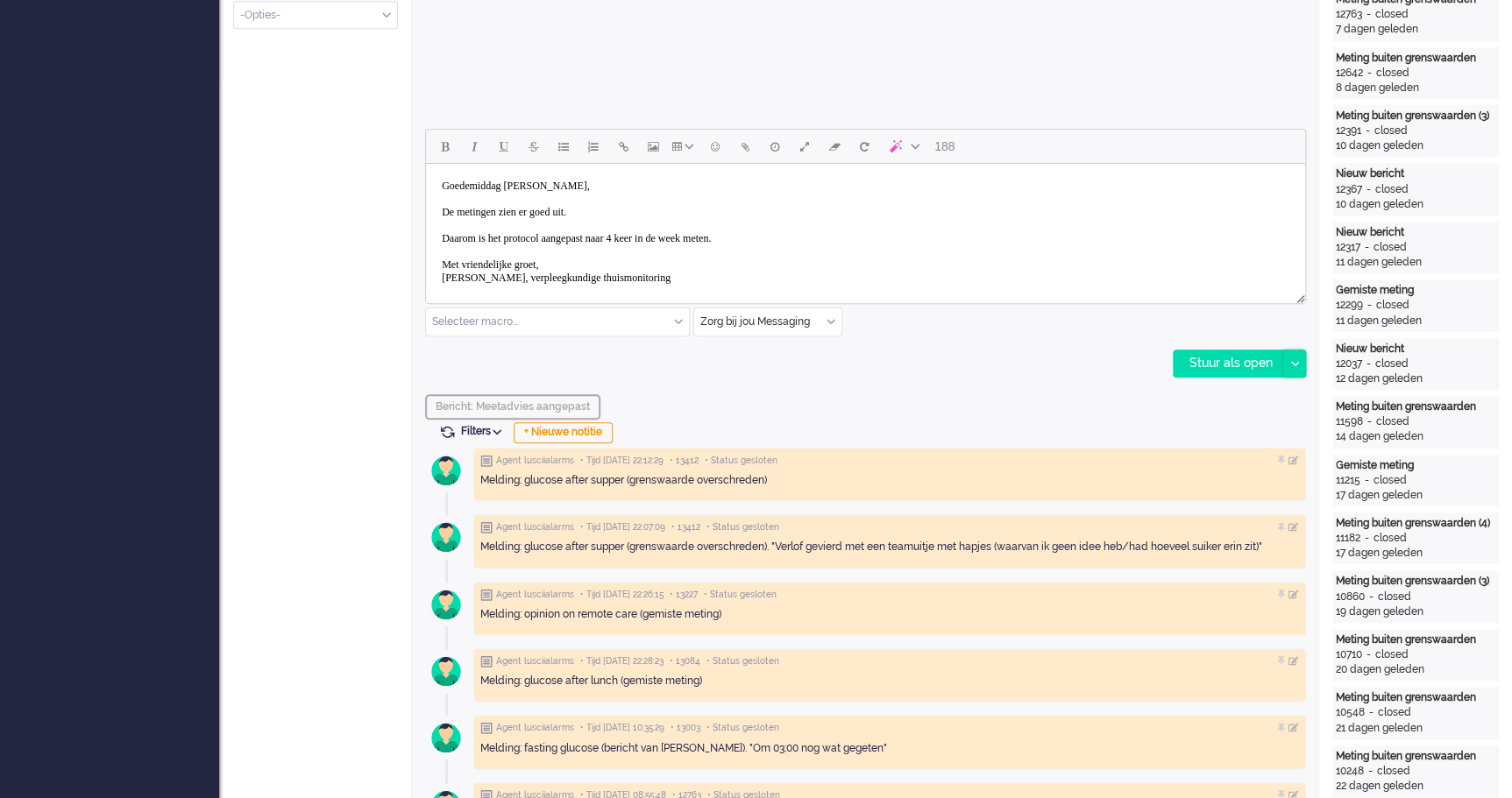
drag, startPoint x: 1295, startPoint y: 358, endPoint x: 1279, endPoint y: 368, distance: 18.9
click at [1293, 359] on div at bounding box center [1294, 363] width 22 height 26
click at [1247, 439] on div "Stuur als opgelost" at bounding box center [1246, 442] width 145 height 18
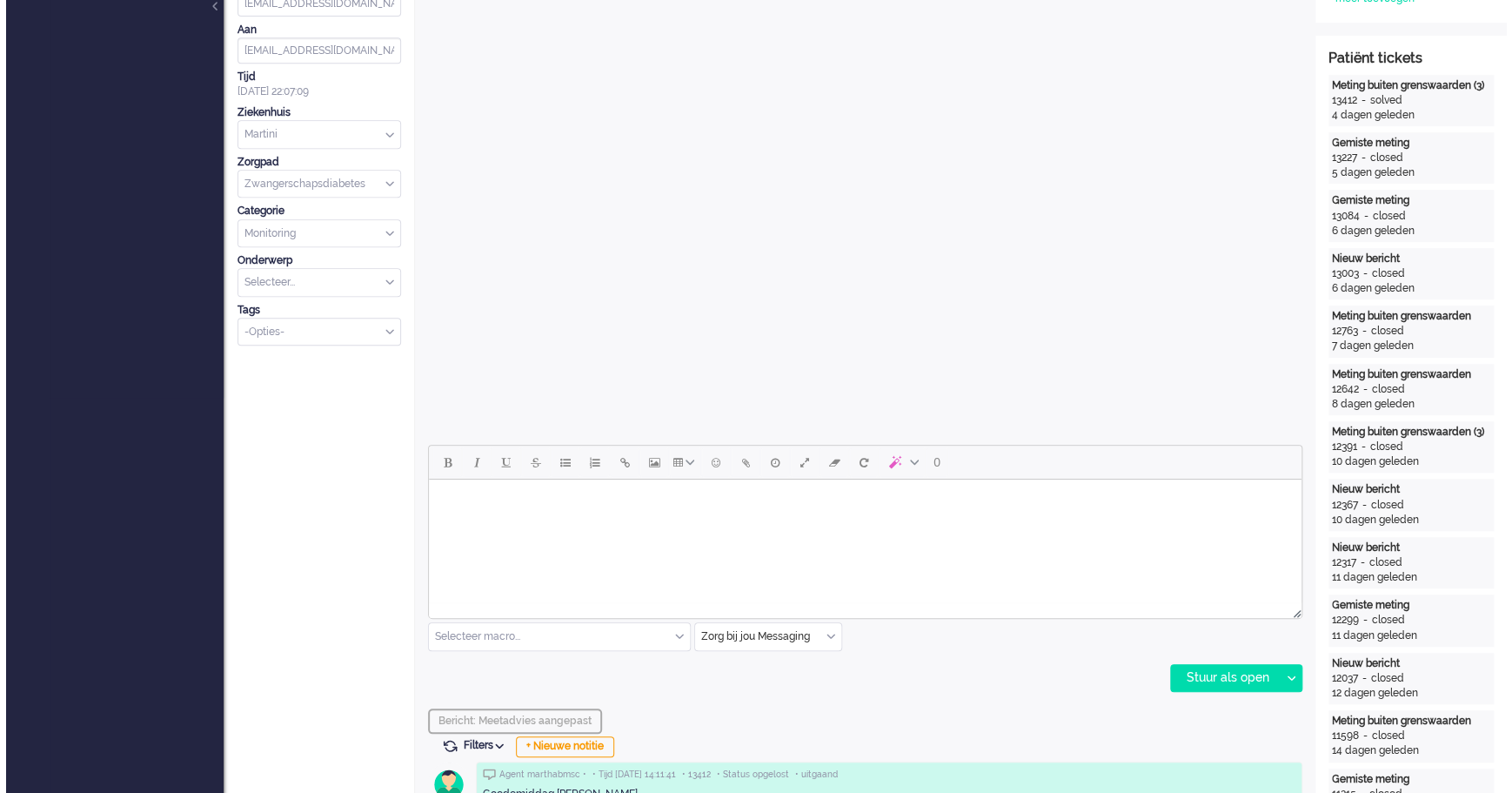
scroll to position [0, 0]
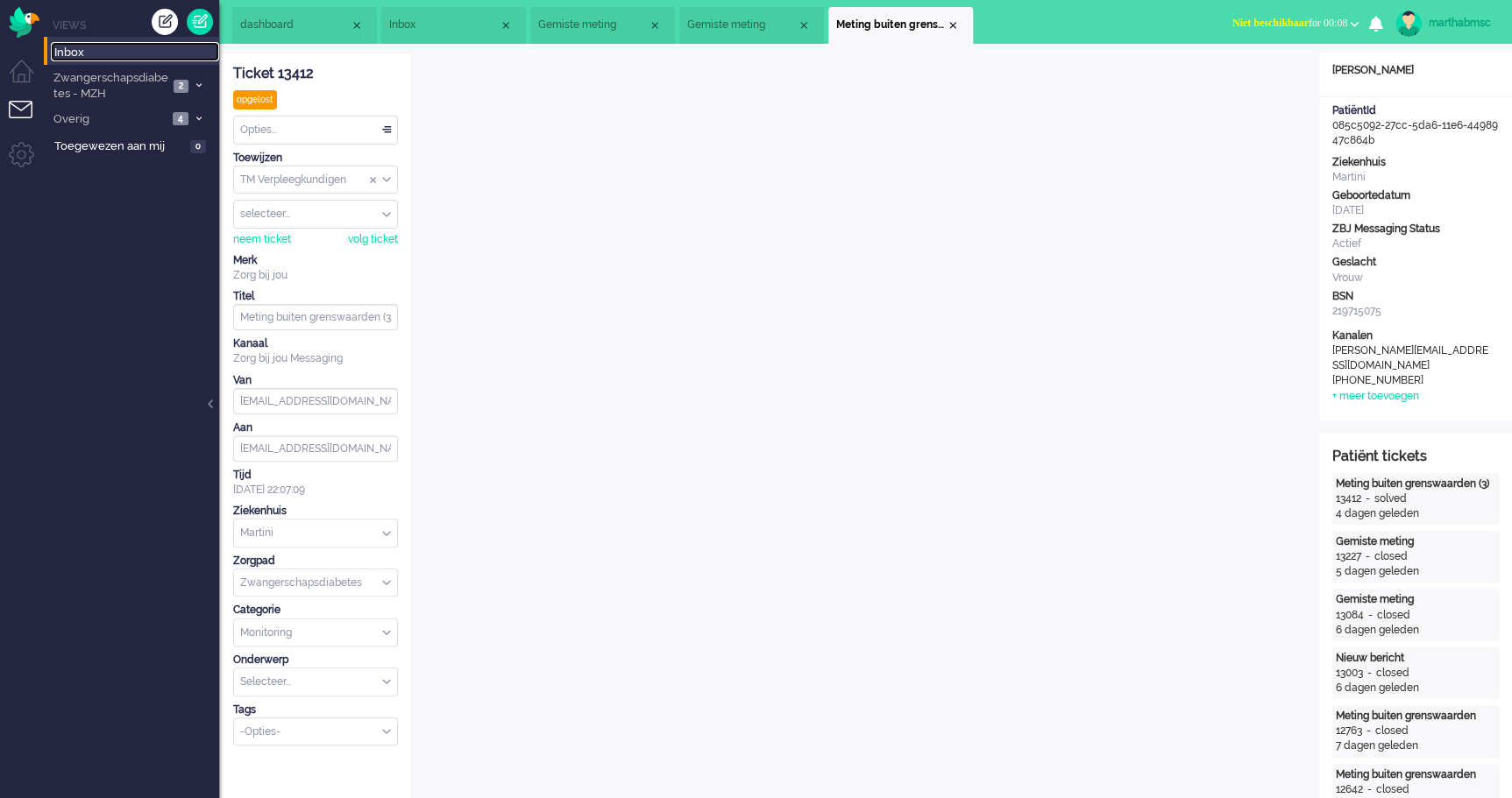
drag, startPoint x: 86, startPoint y: 52, endPoint x: 96, endPoint y: 52, distance: 10.0
click at [86, 52] on span "Inbox" at bounding box center [137, 53] width 165 height 17
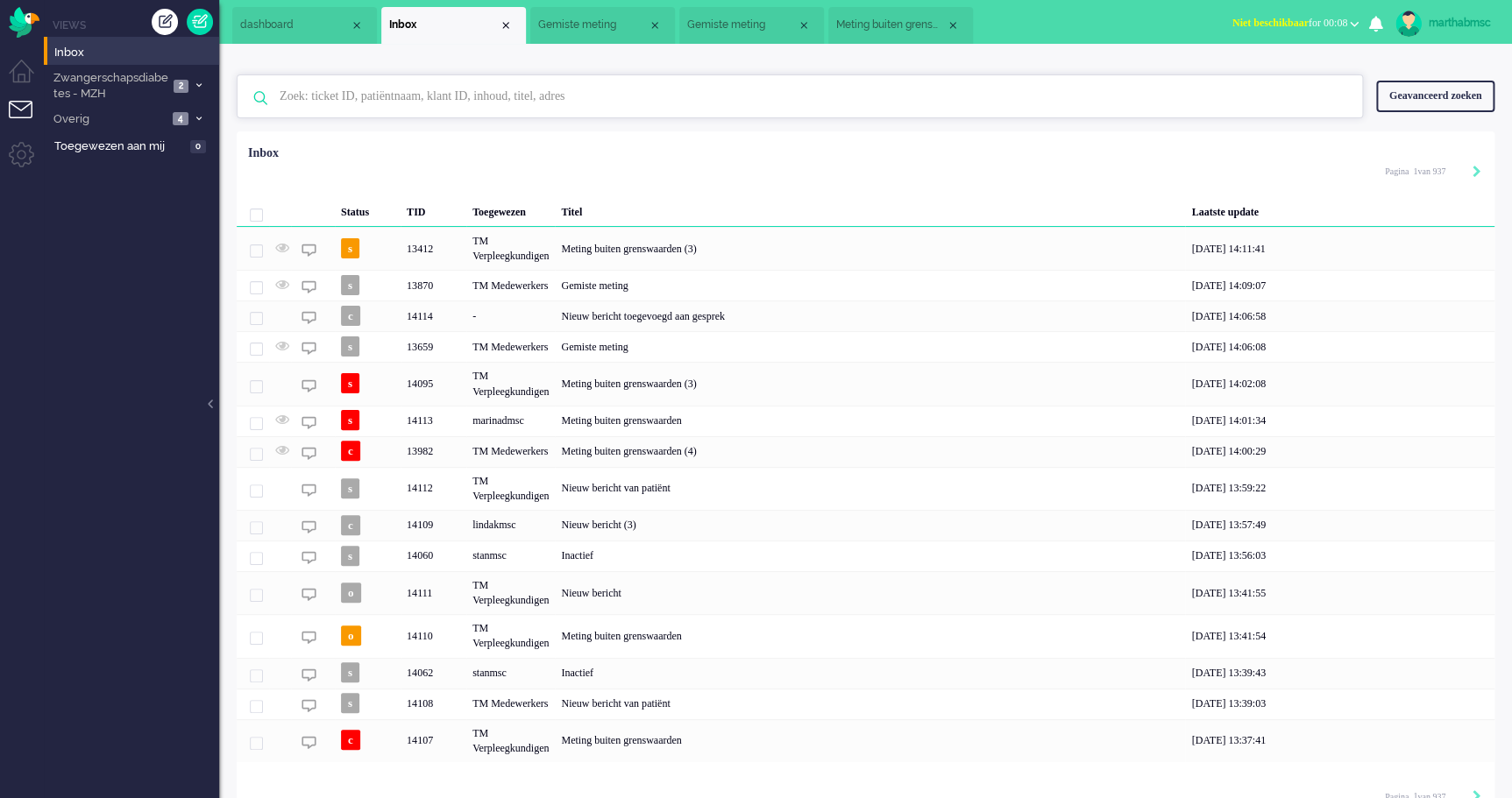
click at [458, 98] on input "text" at bounding box center [802, 96] width 1072 height 42
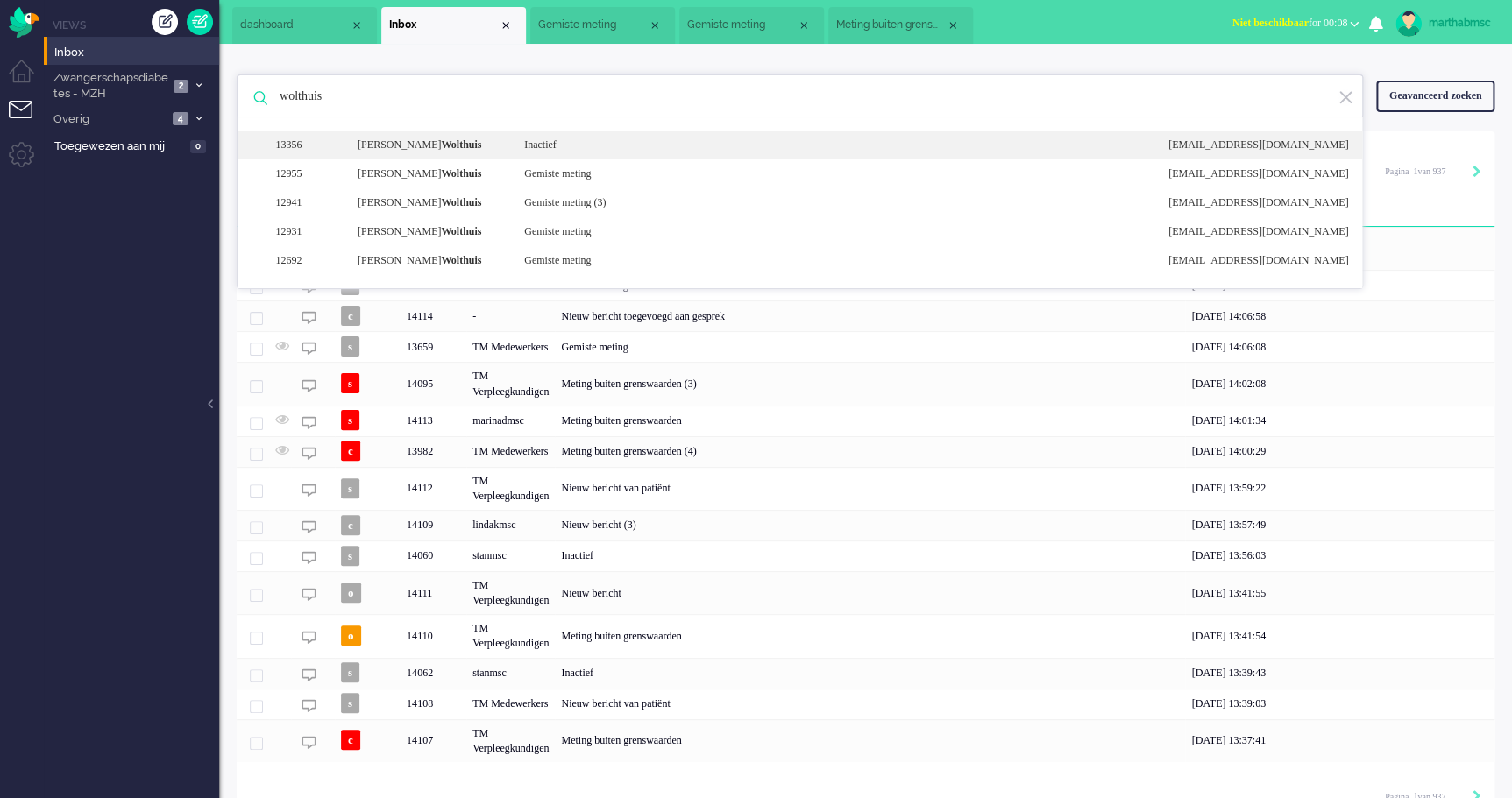
type input "wolthuis"
click at [452, 149] on b "Wolthuis" at bounding box center [460, 145] width 40 height 13
